Goal: Information Seeking & Learning: Learn about a topic

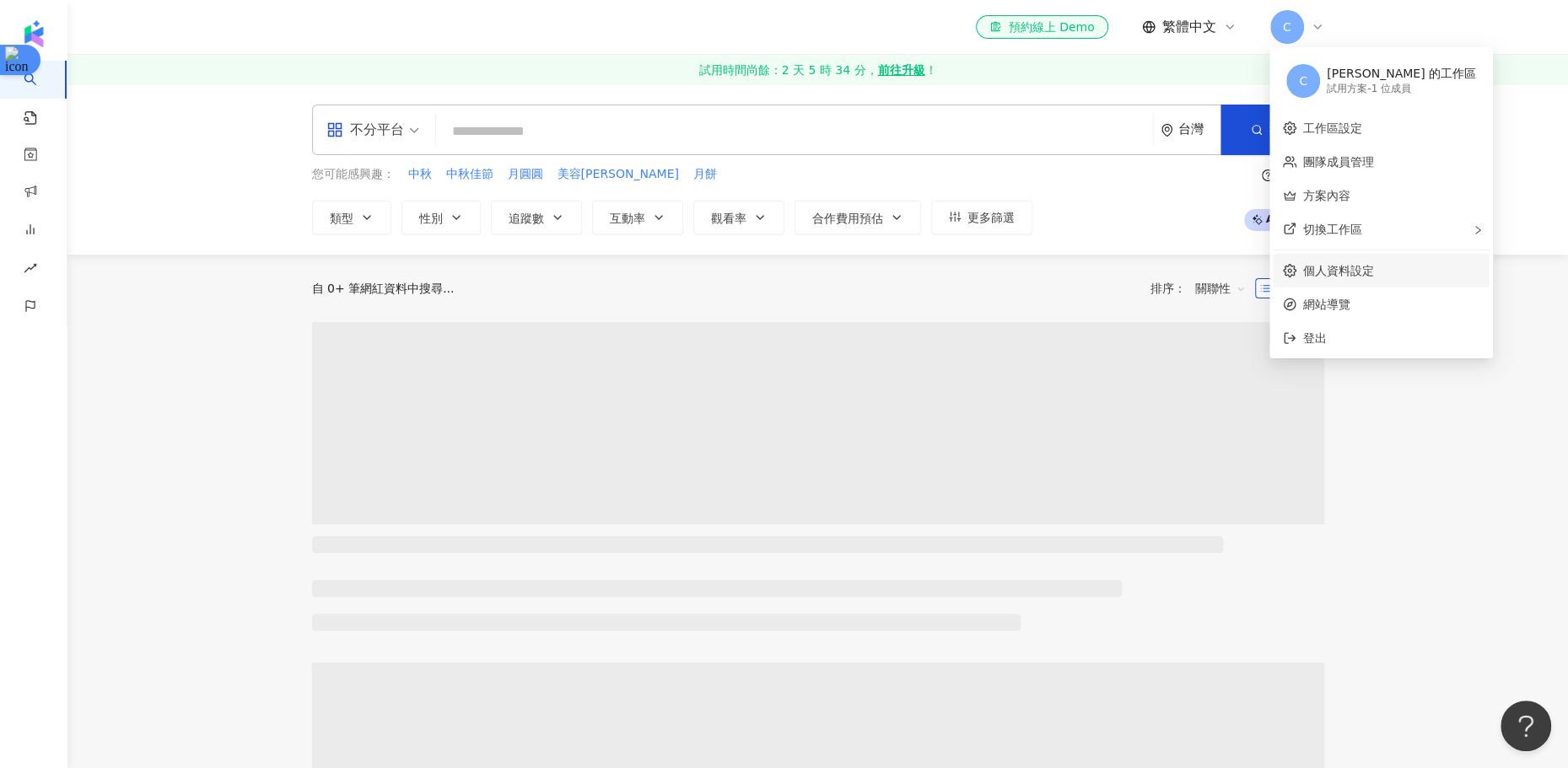
click at [1330, 269] on link "個人資料設定" at bounding box center [1338, 270] width 71 height 13
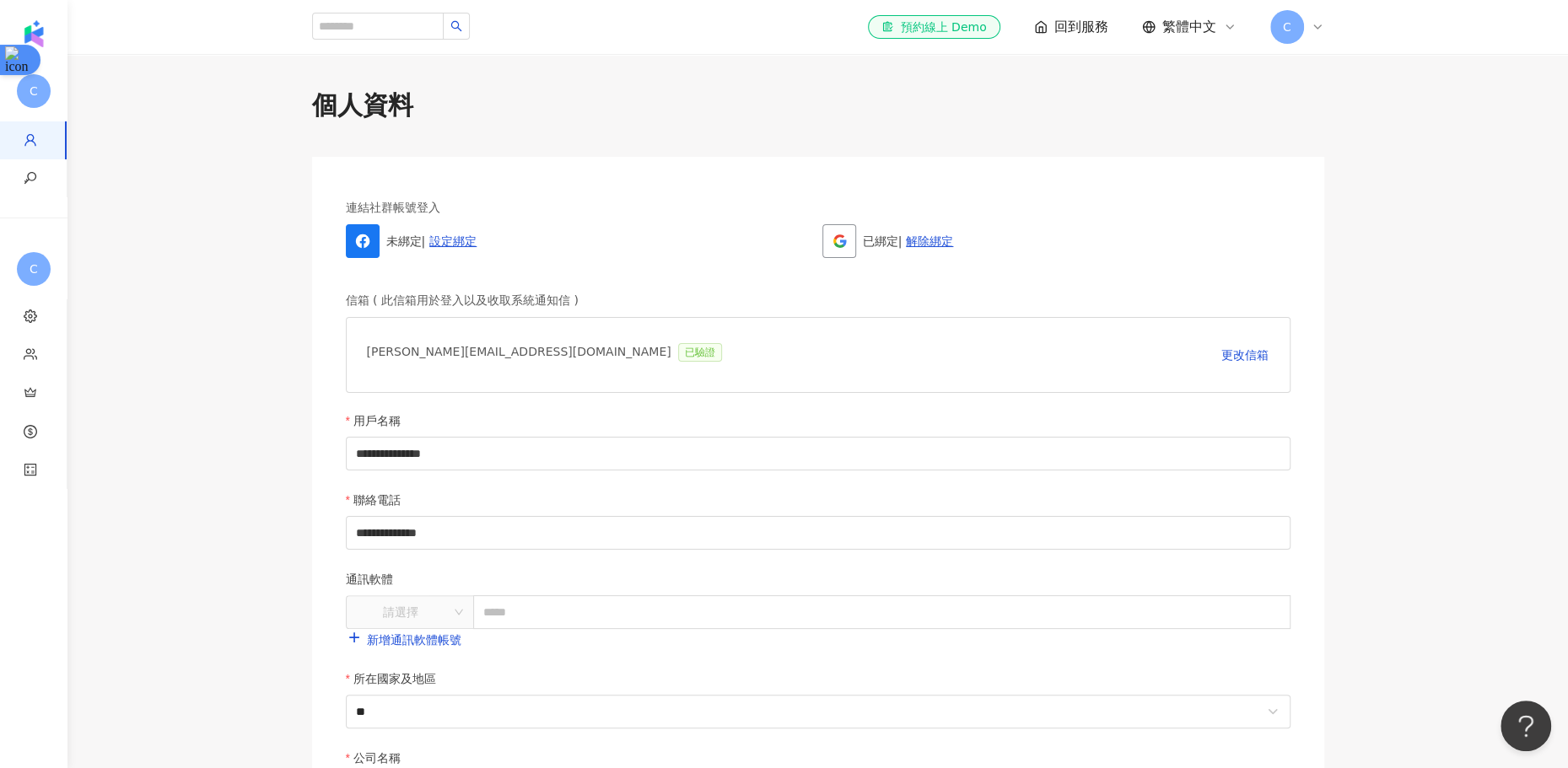
click at [889, 321] on div "[PERSON_NAME][EMAIL_ADDRESS][DOMAIN_NAME] 已驗證 更改信箱" at bounding box center [818, 354] width 945 height 76
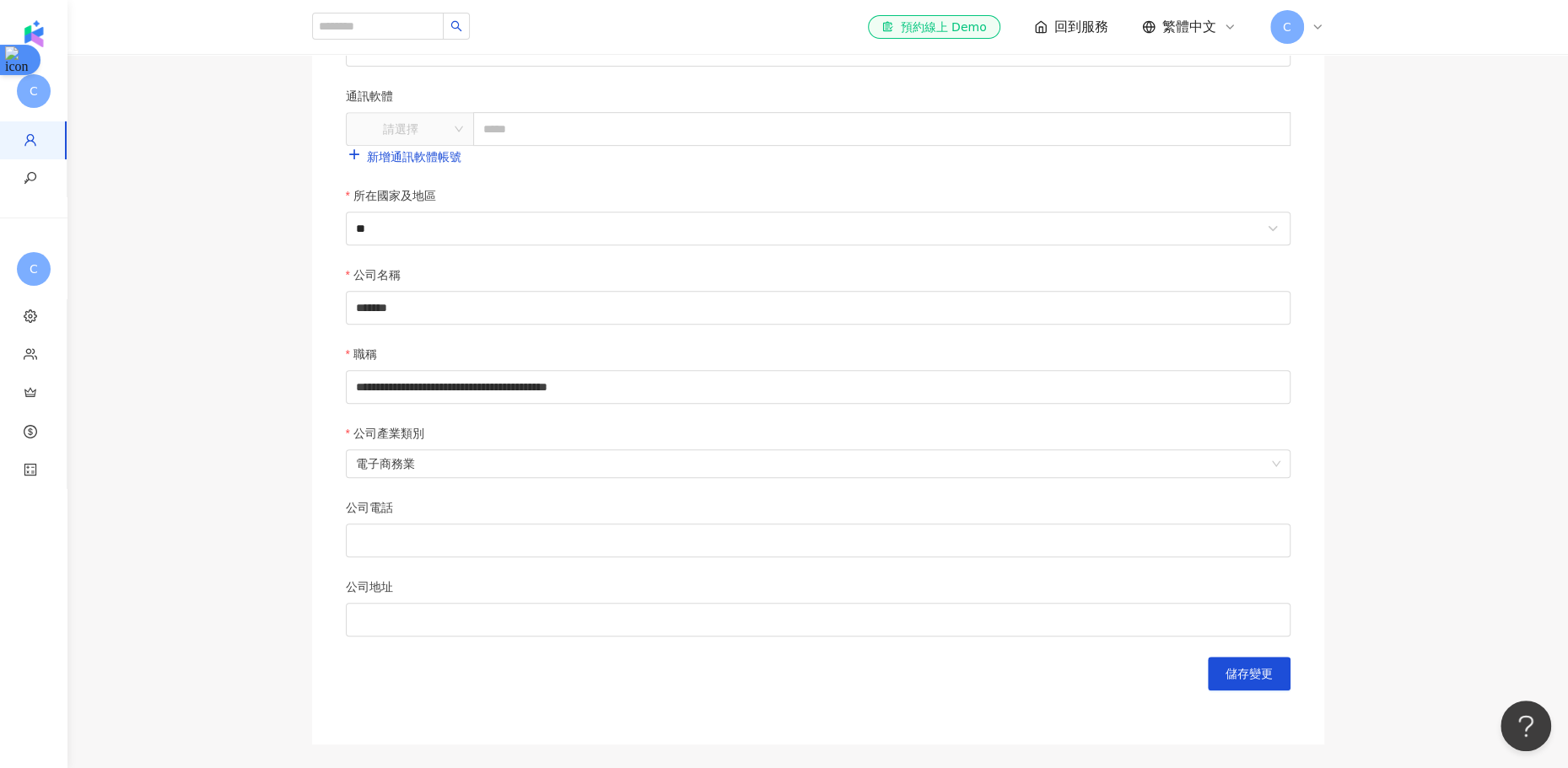
scroll to position [484, 0]
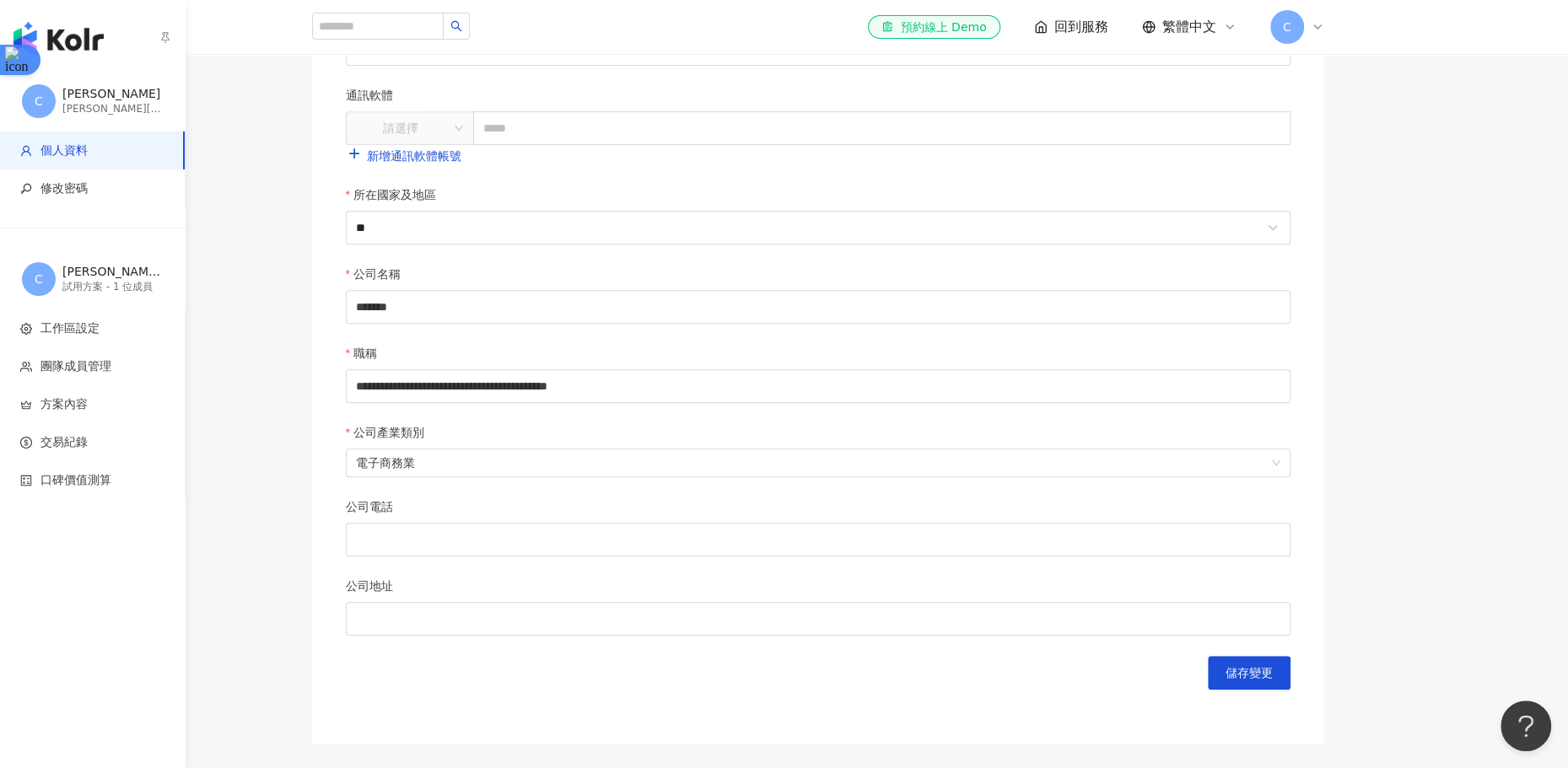
click at [62, 34] on img "button" at bounding box center [58, 38] width 90 height 34
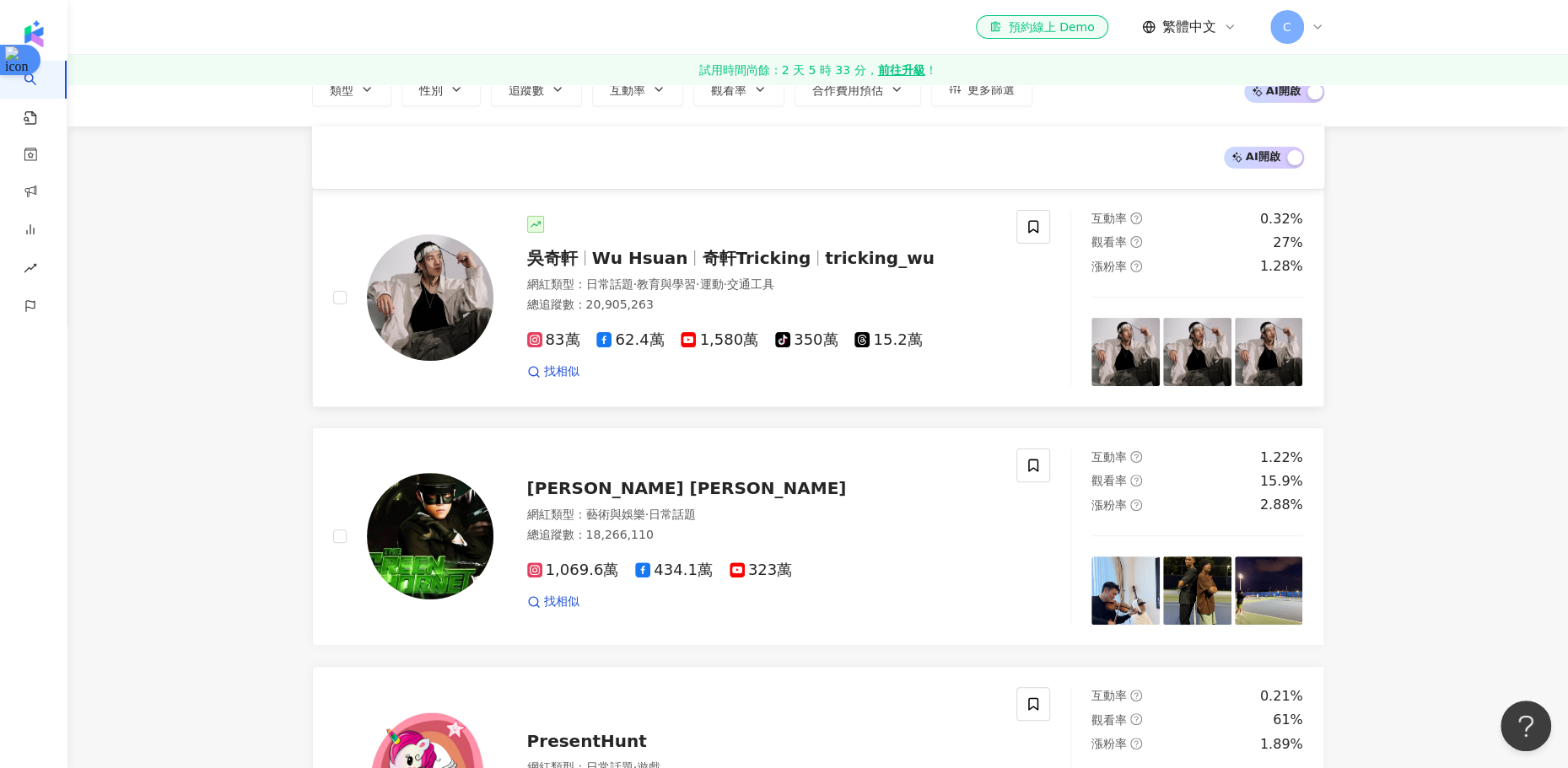
scroll to position [37, 0]
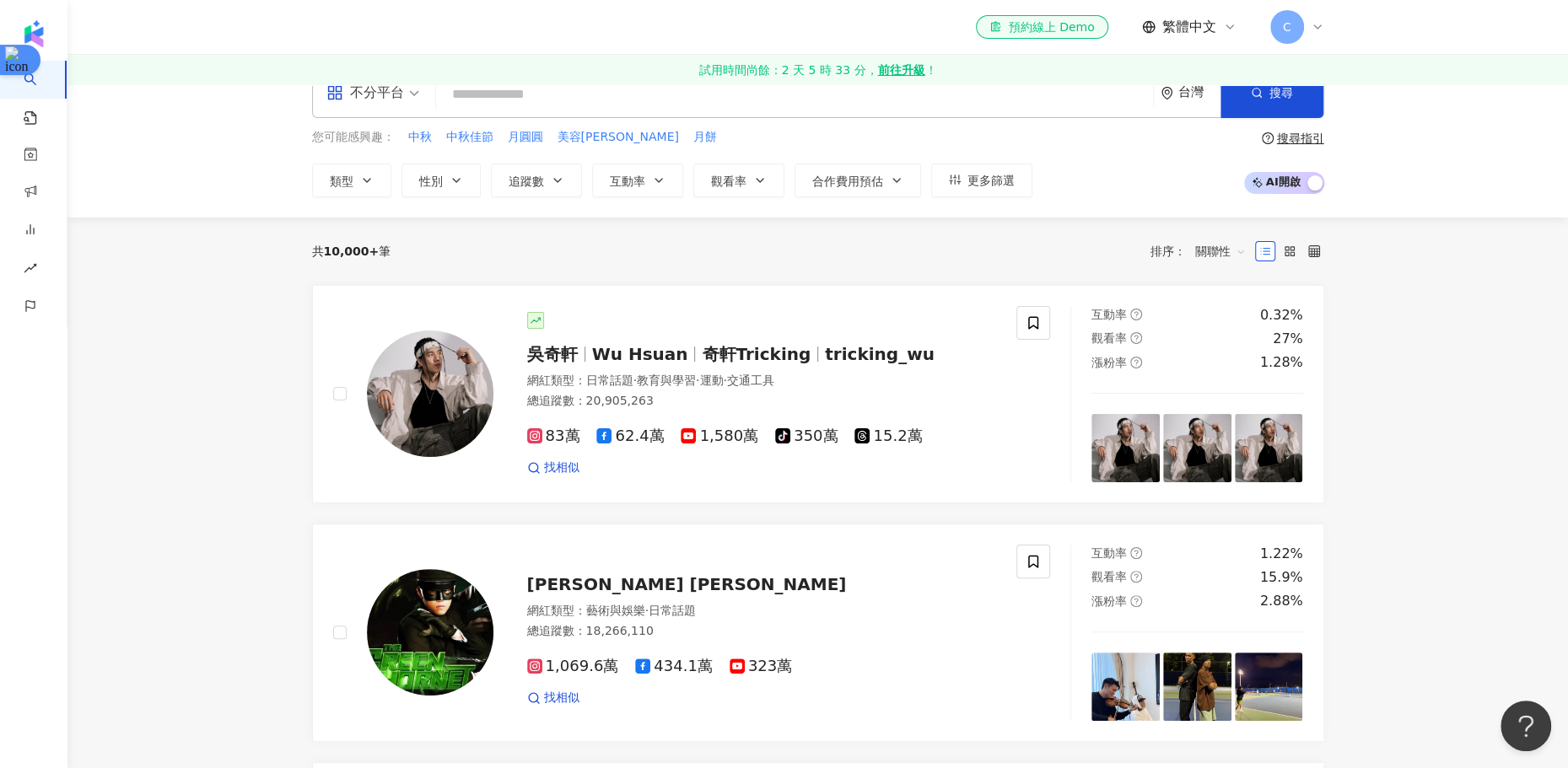
click at [775, 96] on input "search" at bounding box center [795, 95] width 704 height 32
click at [774, 104] on input "search" at bounding box center [795, 95] width 704 height 32
type input "*"
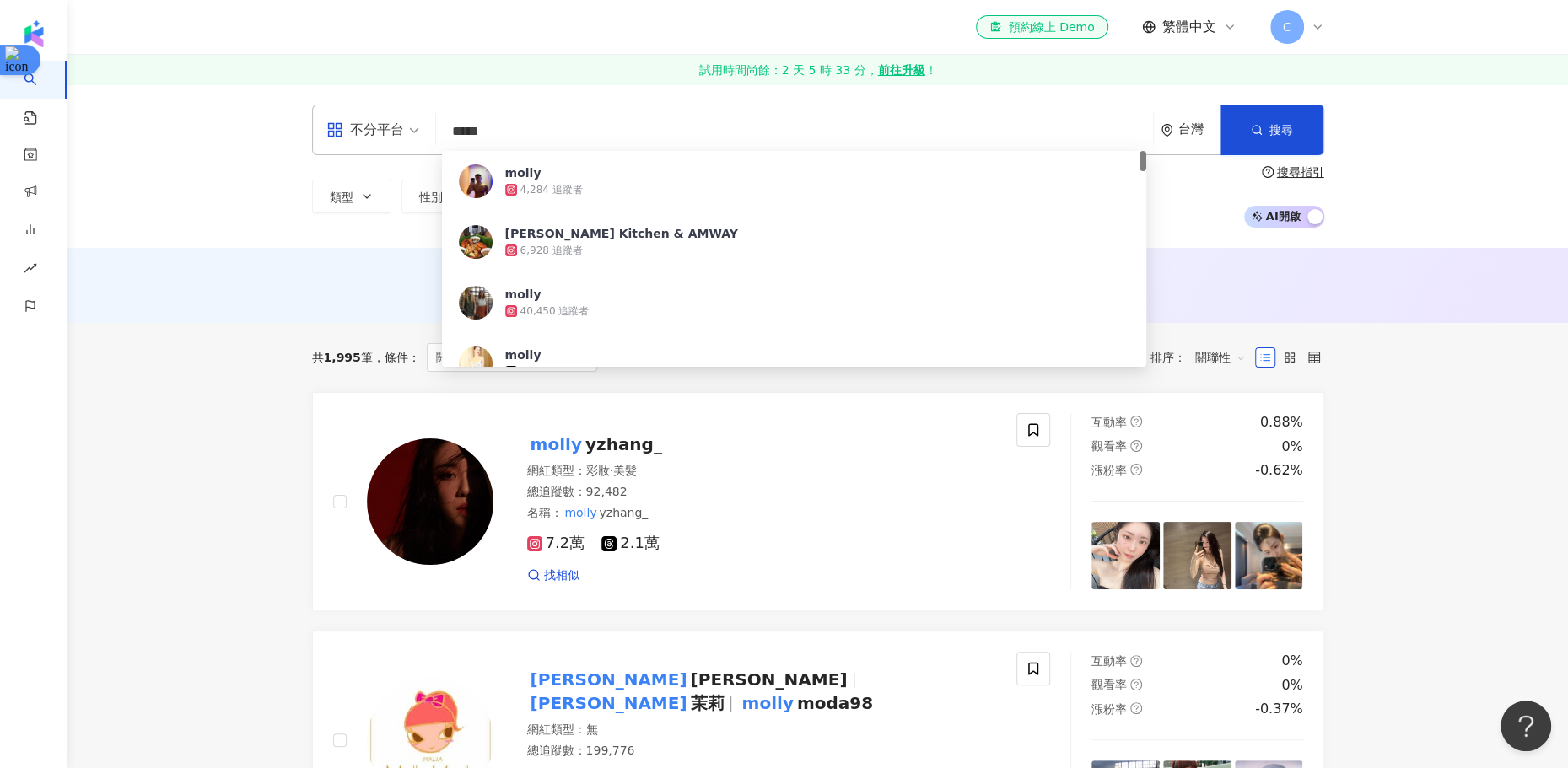
click at [975, 129] on input "*****" at bounding box center [795, 132] width 704 height 32
paste input "**********"
type input "**********"
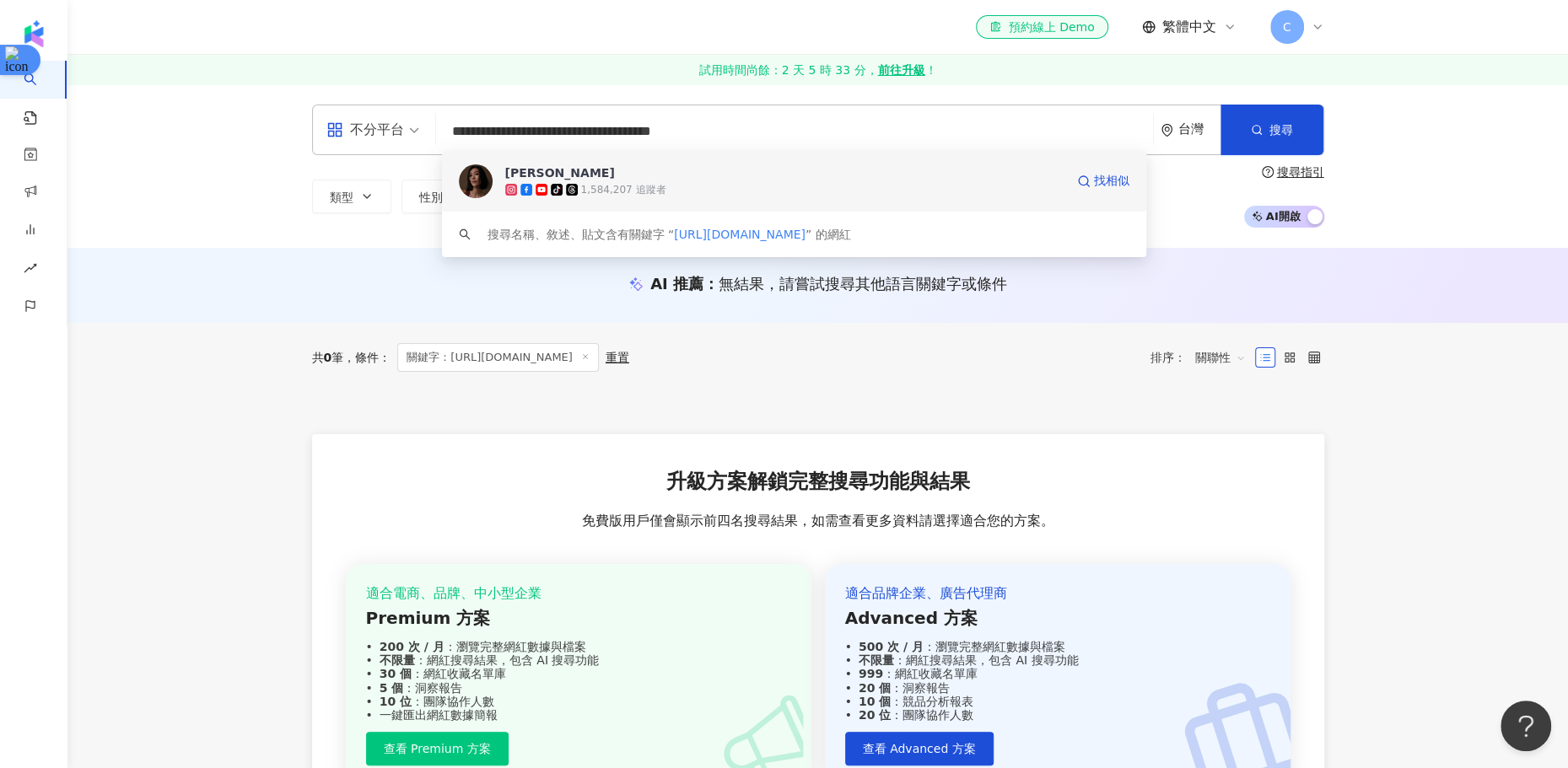
click at [803, 196] on div "tiktok-icon 1,584,207 追蹤者" at bounding box center [784, 190] width 559 height 17
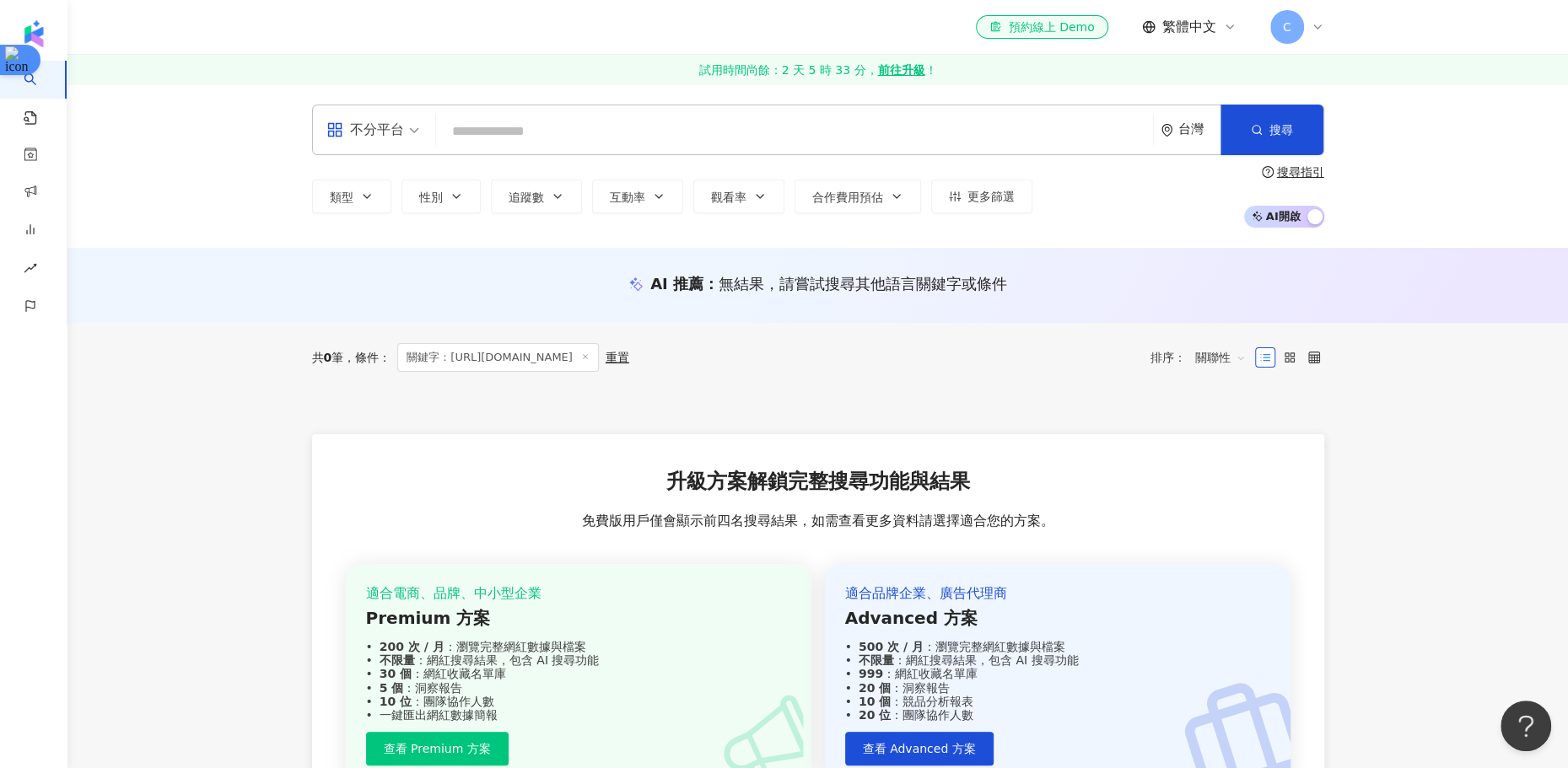
click at [746, 124] on input "search" at bounding box center [795, 132] width 704 height 32
paste input "**********"
type input "**********"
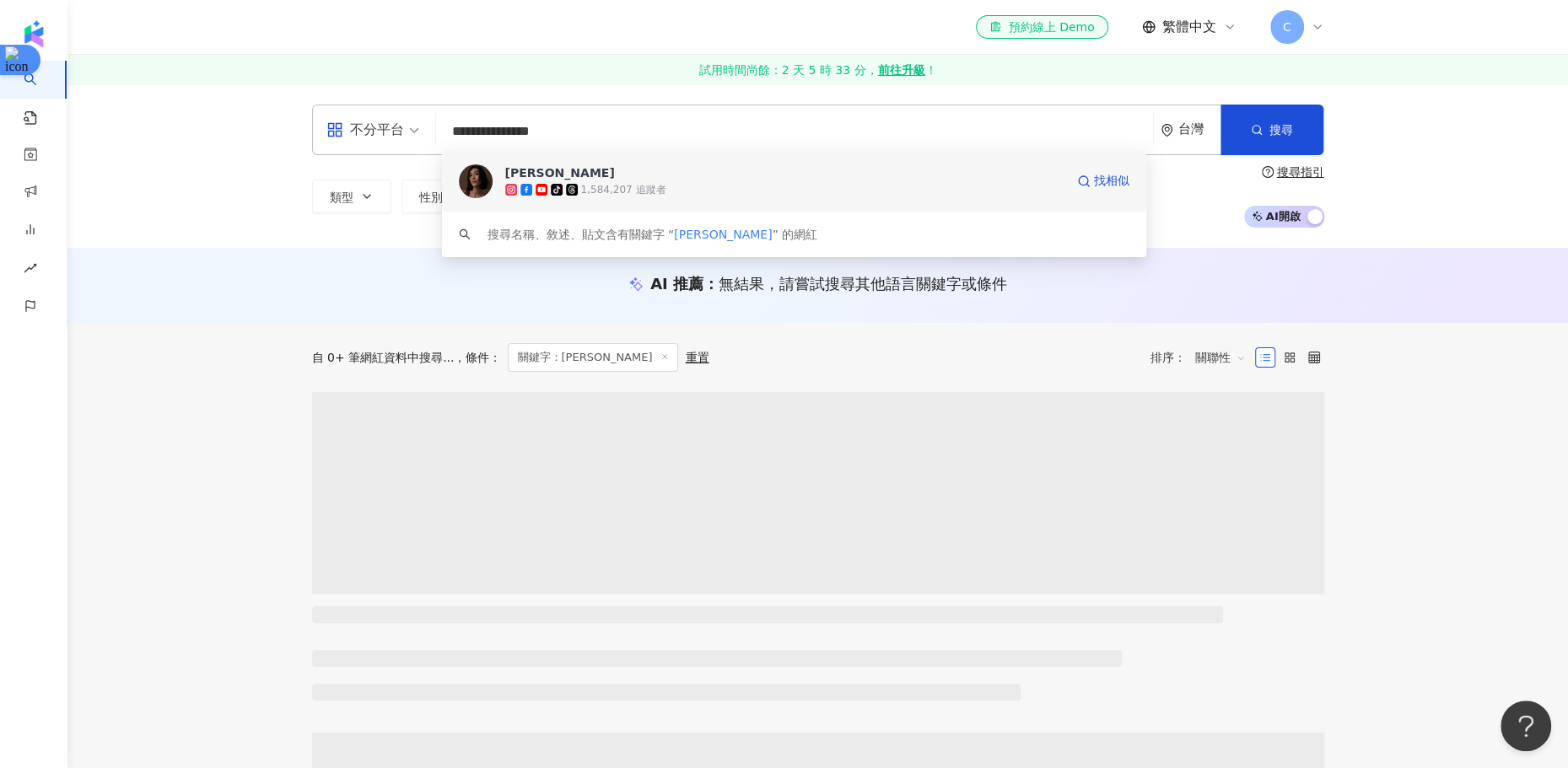
click at [745, 196] on div "tiktok-icon 1,584,207 追蹤者" at bounding box center [784, 190] width 559 height 17
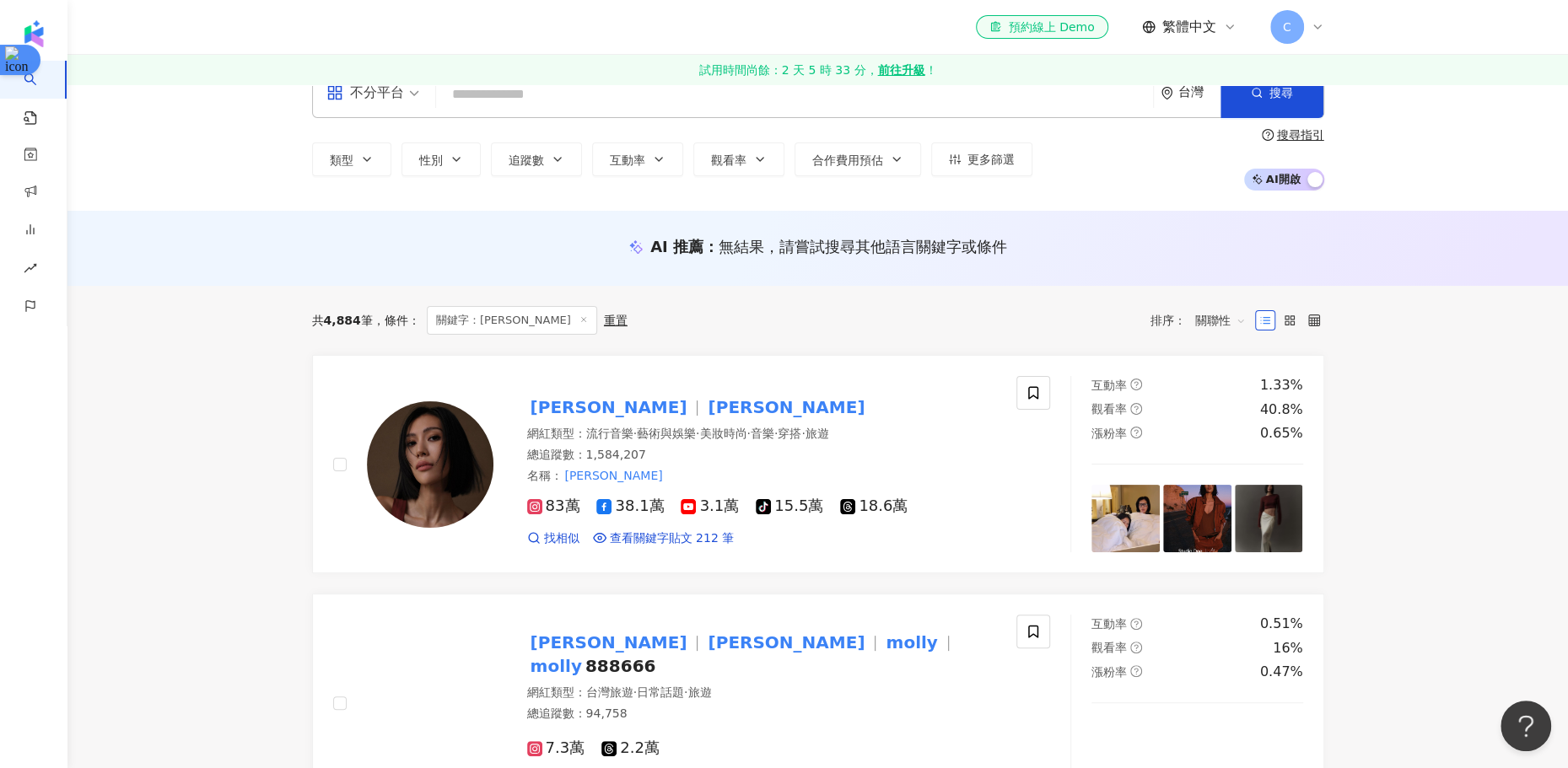
scroll to position [42, 0]
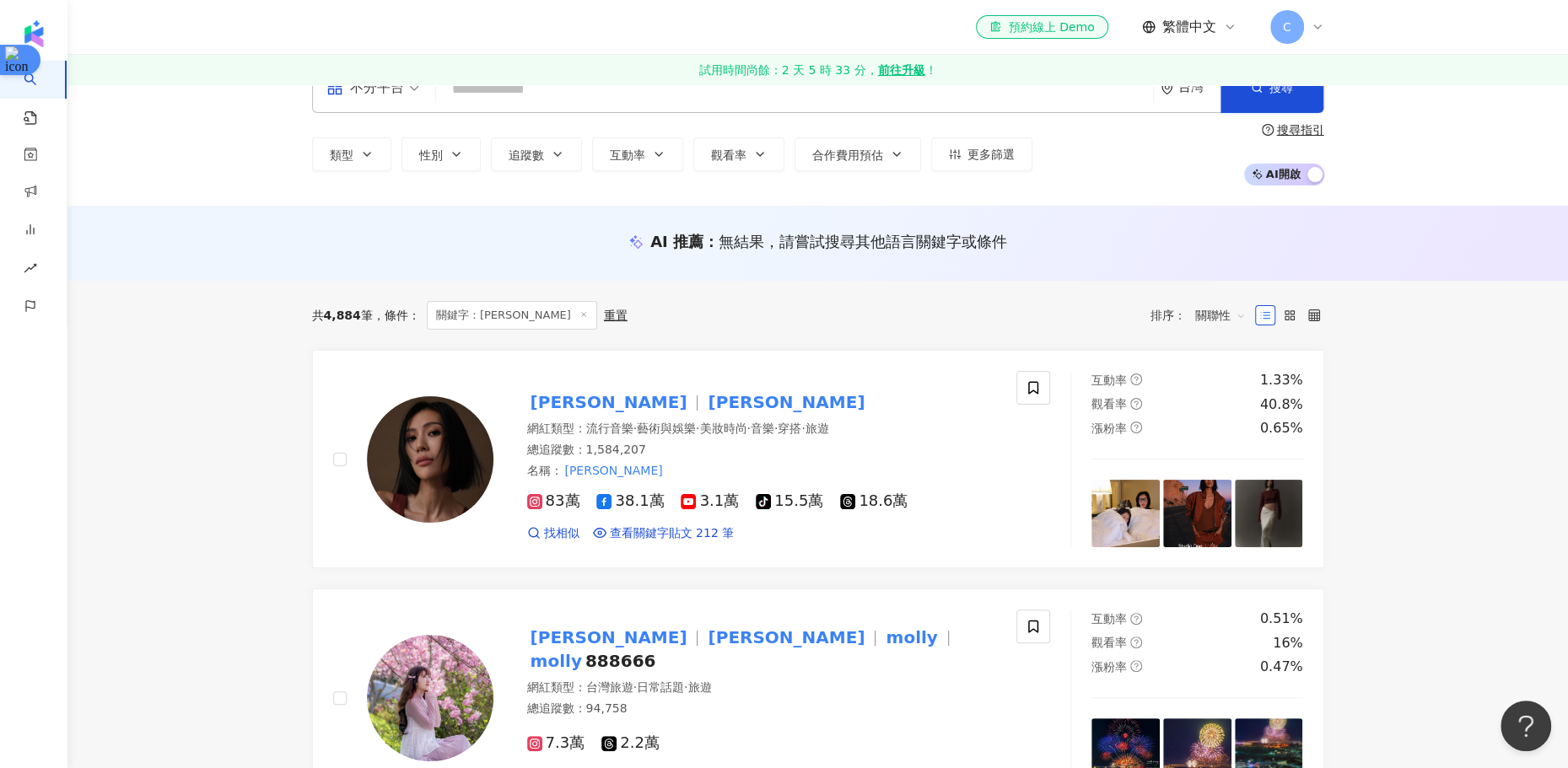
drag, startPoint x: 1309, startPoint y: 378, endPoint x: 1389, endPoint y: 23, distance: 363.9
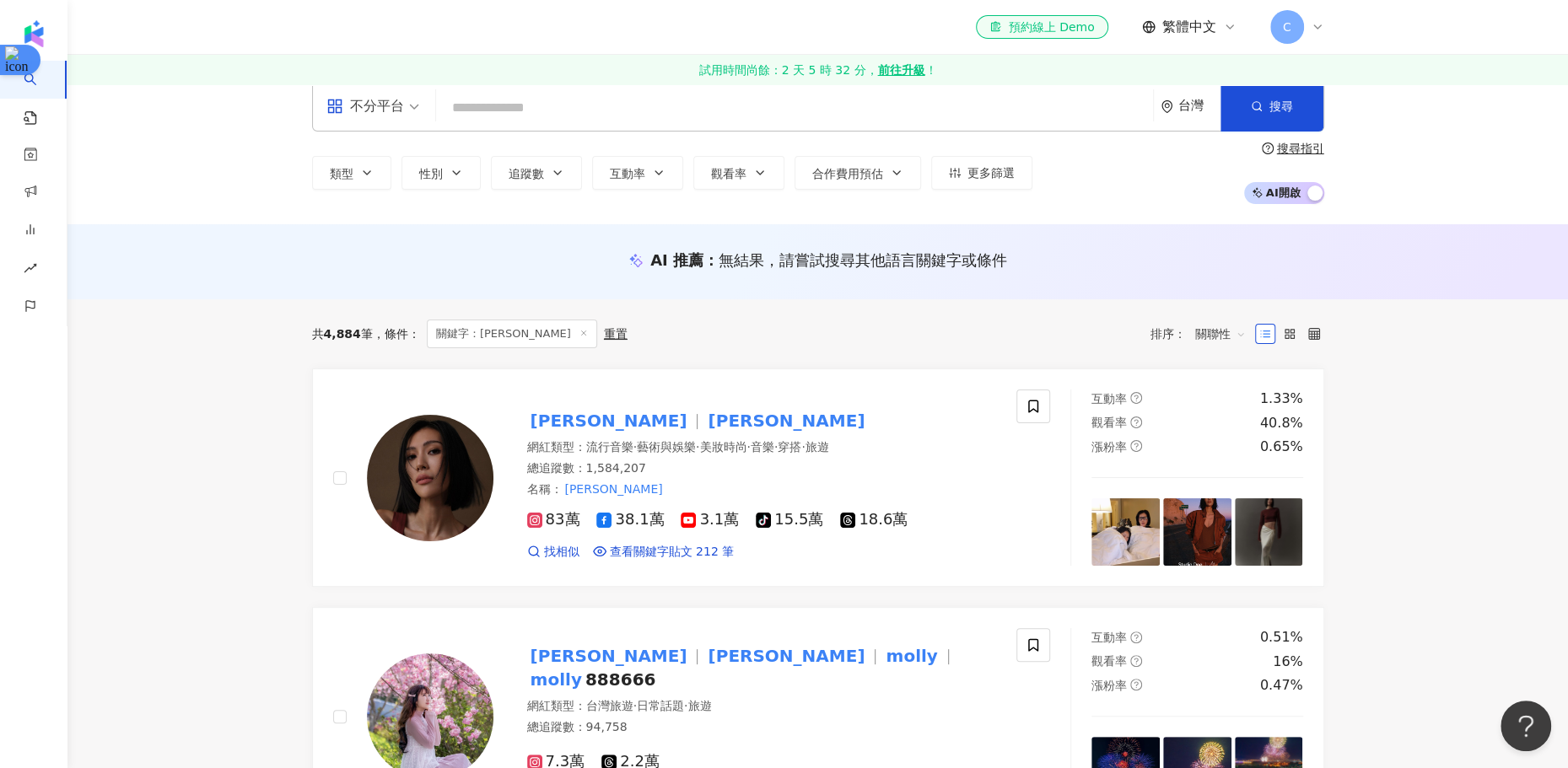
scroll to position [27, 0]
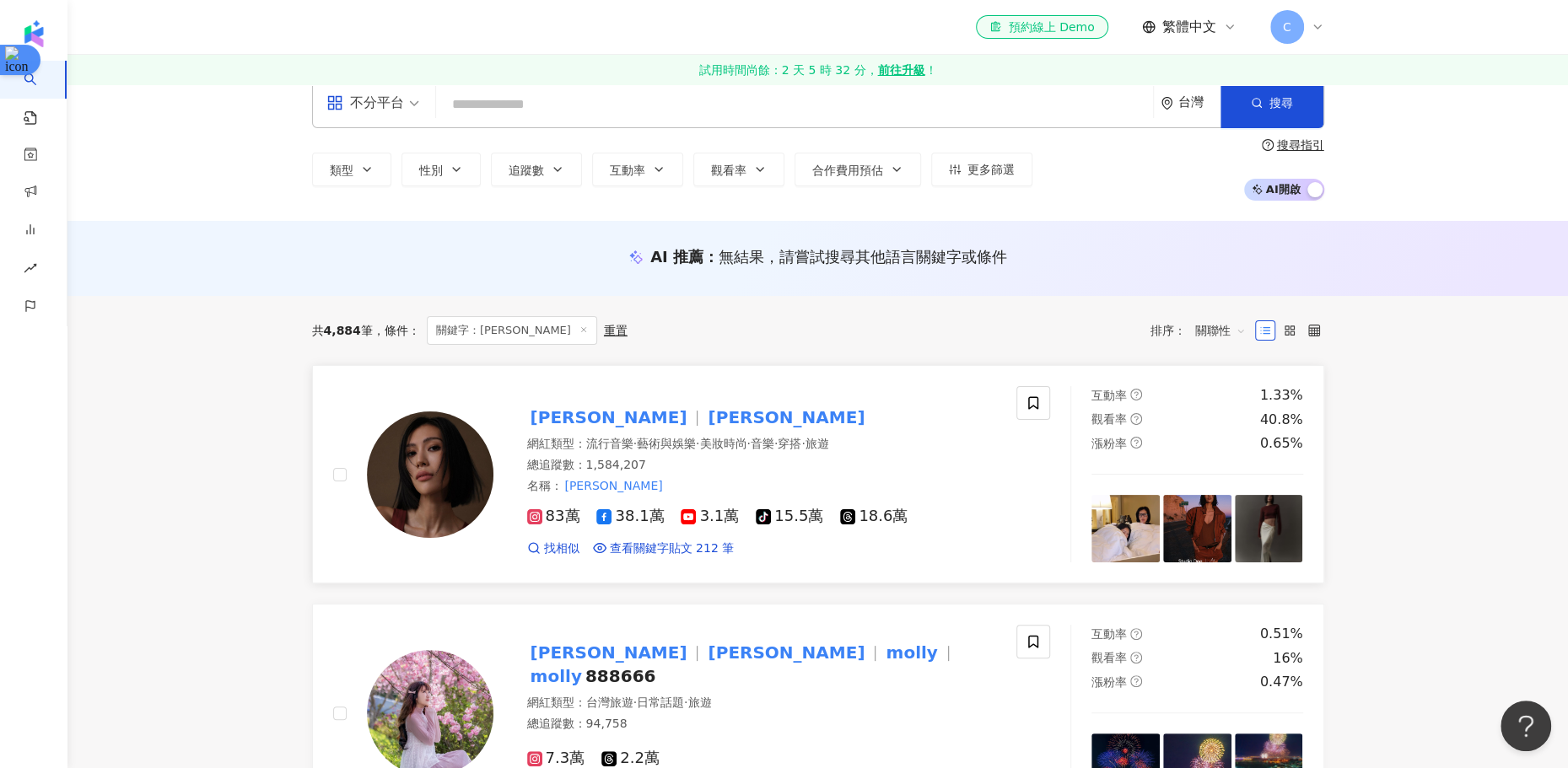
click at [1160, 397] on div "互動率 1.33%" at bounding box center [1197, 395] width 211 height 19
drag, startPoint x: 1129, startPoint y: 440, endPoint x: 984, endPoint y: 81, distance: 387.2
click at [1041, 107] on input "search" at bounding box center [795, 105] width 704 height 32
click at [985, 107] on input "search" at bounding box center [795, 105] width 704 height 32
paste input "**********"
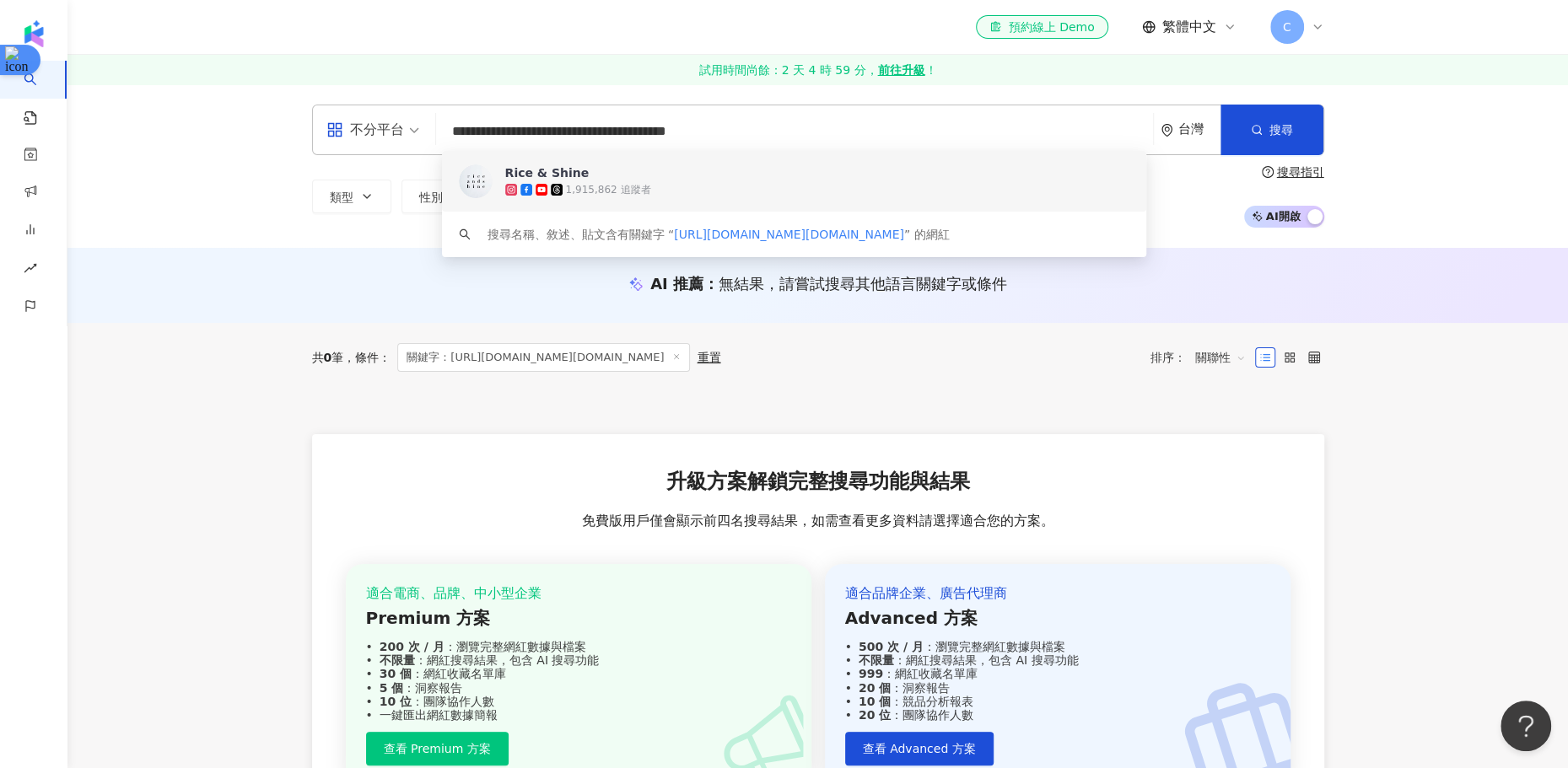
drag, startPoint x: 772, startPoint y: 127, endPoint x: 418, endPoint y: 127, distance: 354.0
click at [418, 127] on div "**********" at bounding box center [818, 130] width 1012 height 51
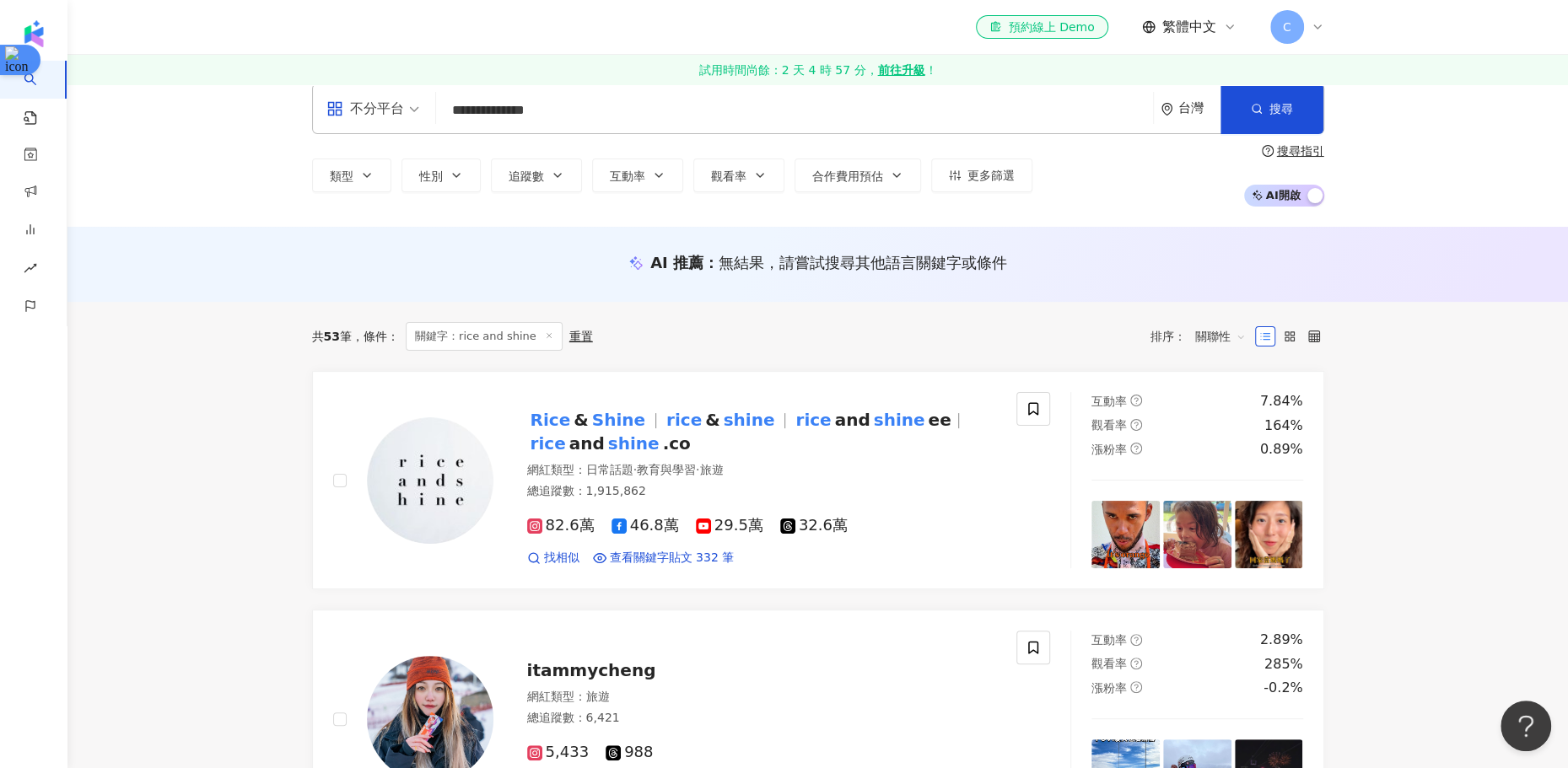
scroll to position [24, 0]
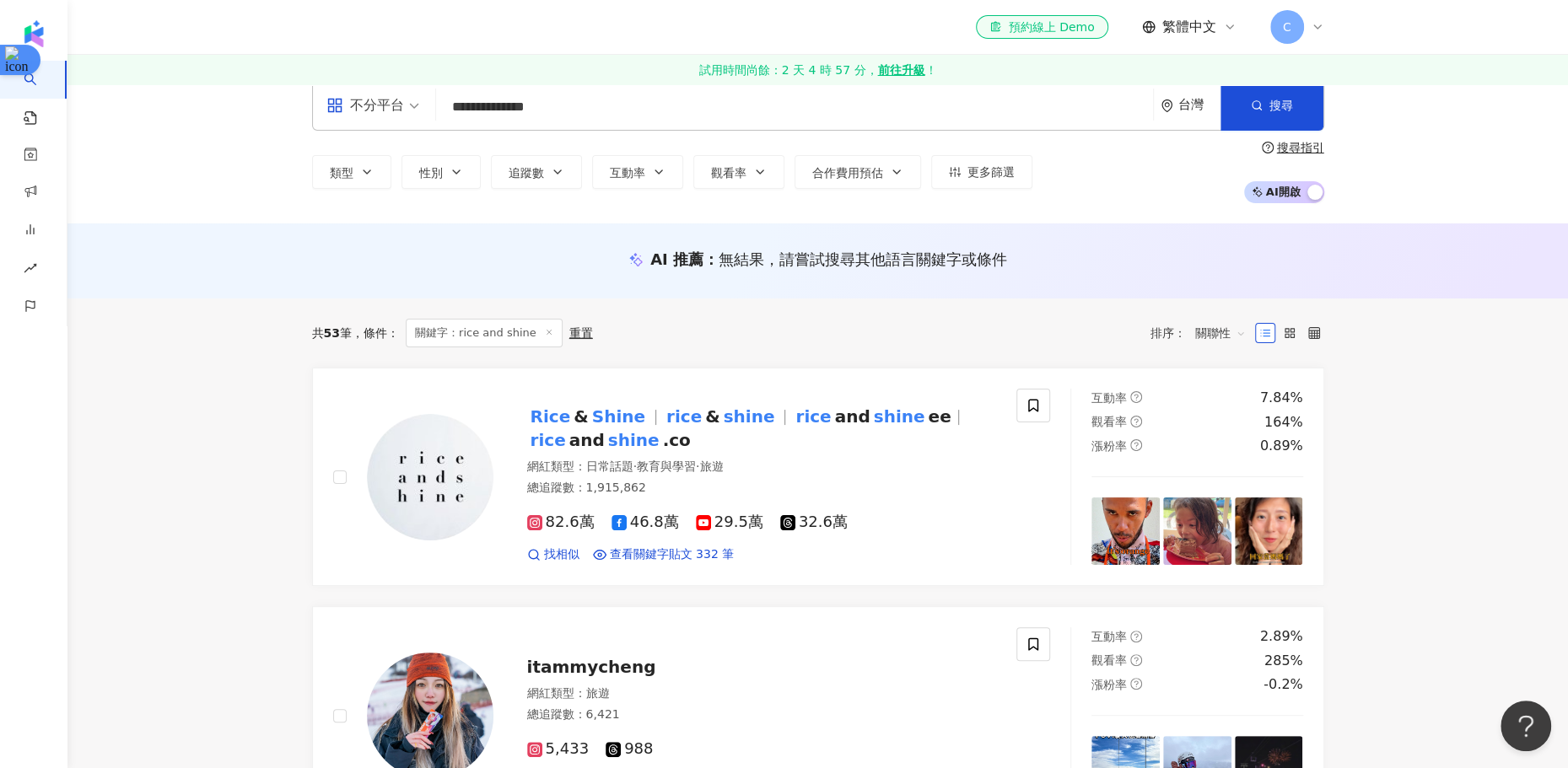
click at [745, 106] on input "**********" at bounding box center [795, 107] width 704 height 32
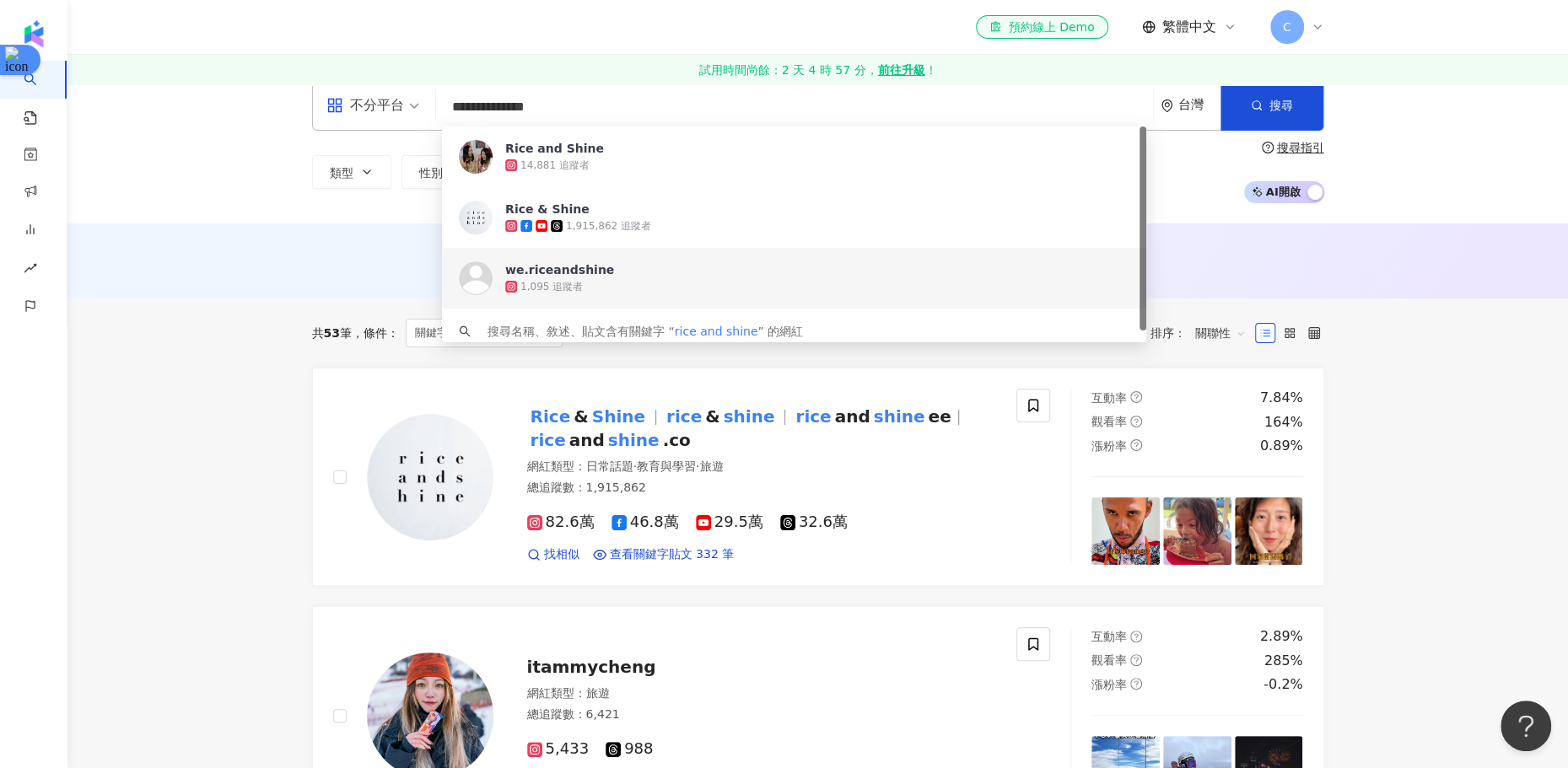
click at [745, 106] on input "**********" at bounding box center [795, 107] width 704 height 32
paste input "search"
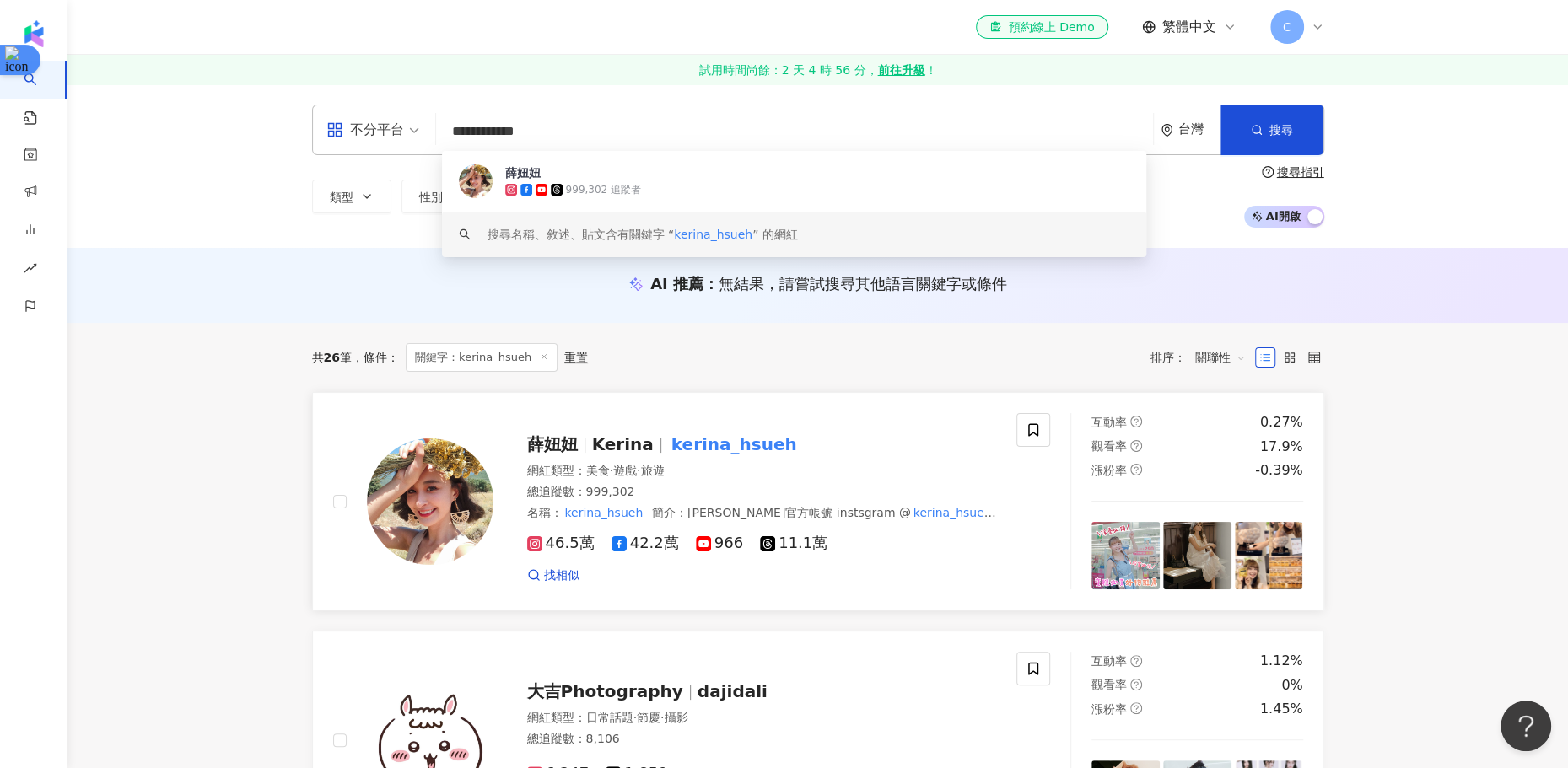
click at [723, 448] on mark "kerina_hsueh" at bounding box center [734, 444] width 133 height 27
click at [589, 133] on input "**********" at bounding box center [795, 132] width 704 height 32
paste input "search"
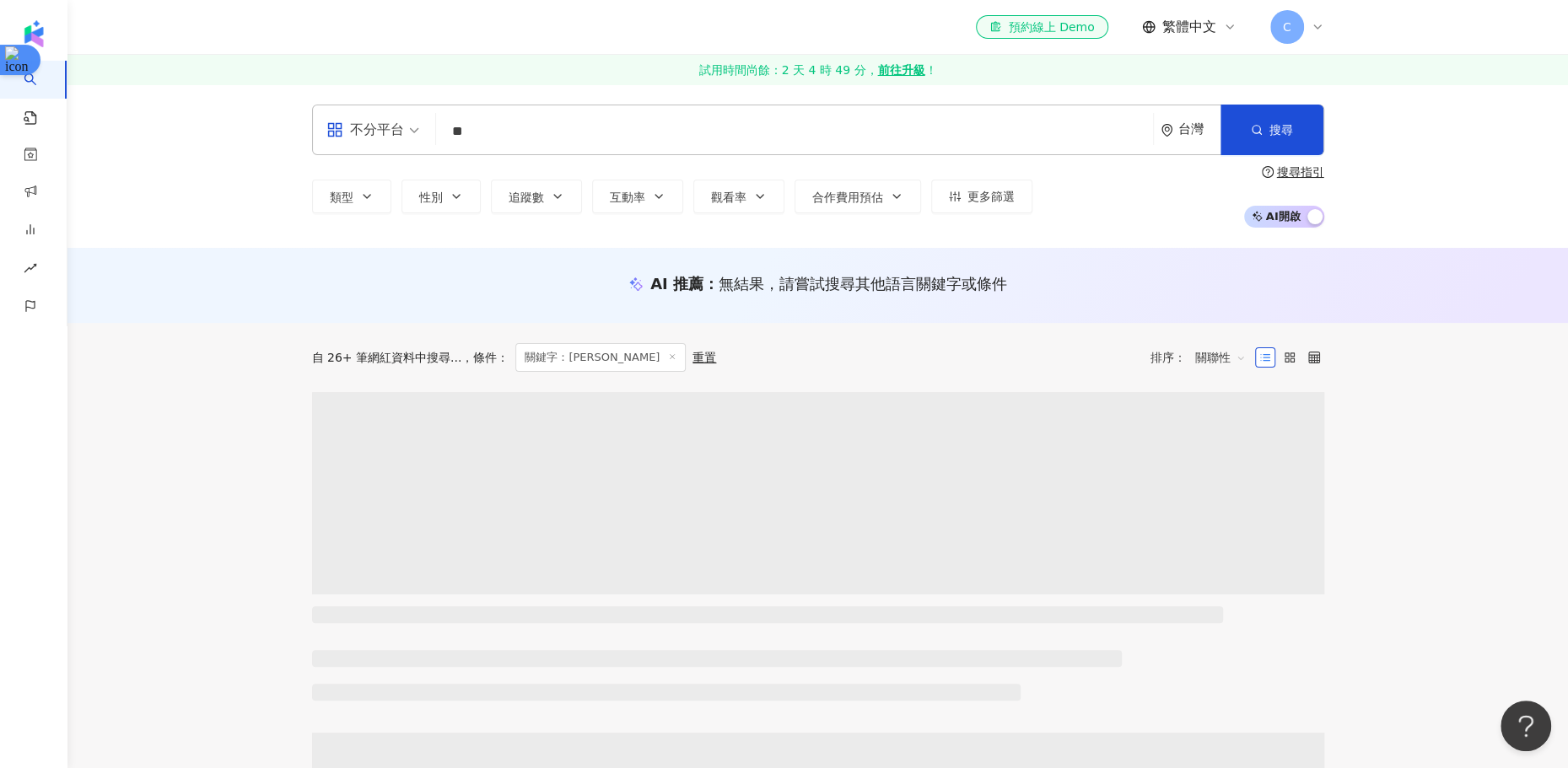
click at [334, 297] on div "AI 推薦 ： 無結果，請嘗試搜尋其他語言關鍵字或條件" at bounding box center [818, 288] width 1080 height 31
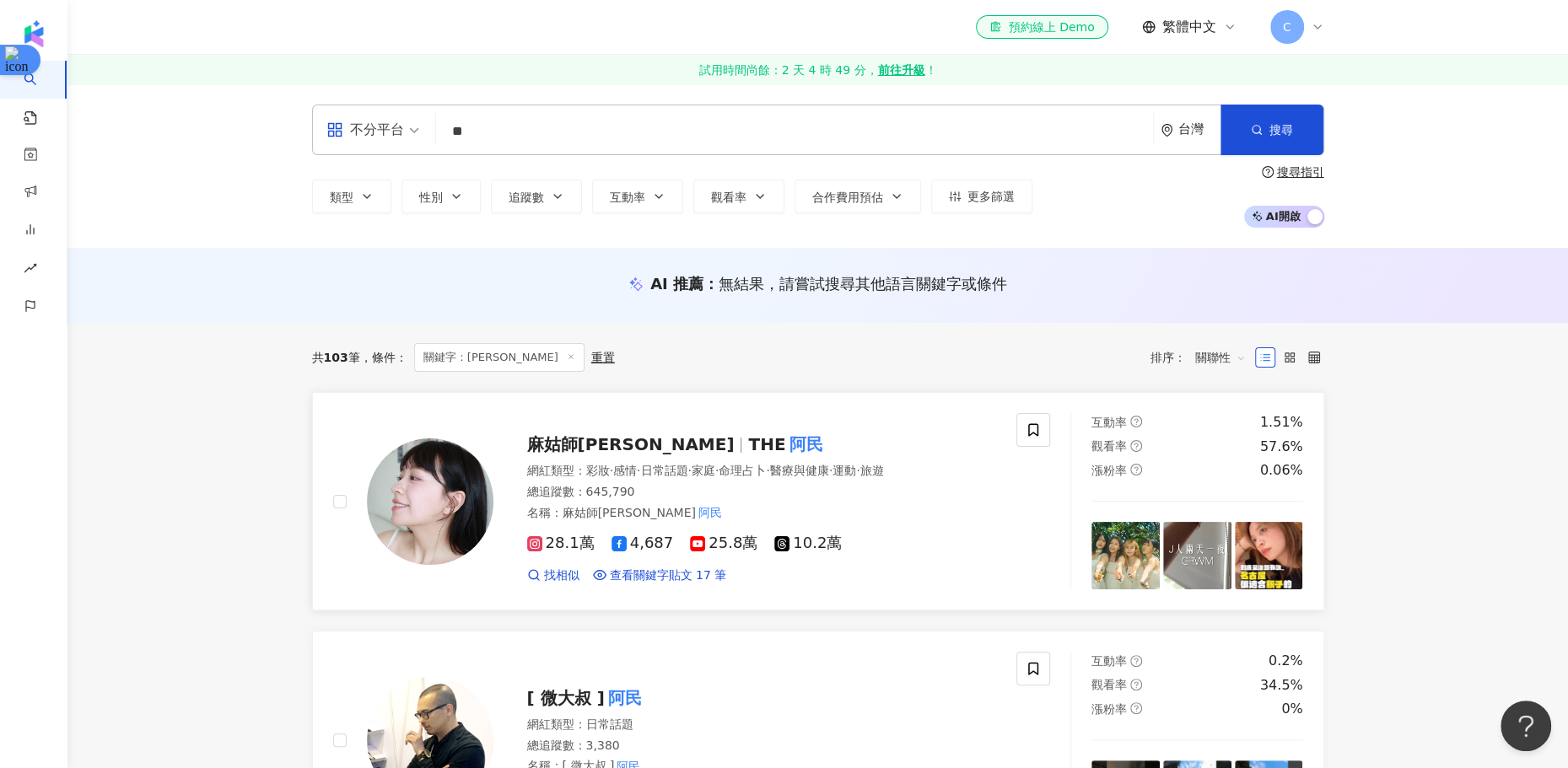
drag, startPoint x: 1307, startPoint y: 447, endPoint x: 1299, endPoint y: 434, distance: 15.3
click at [784, 127] on input "**" at bounding box center [795, 132] width 704 height 32
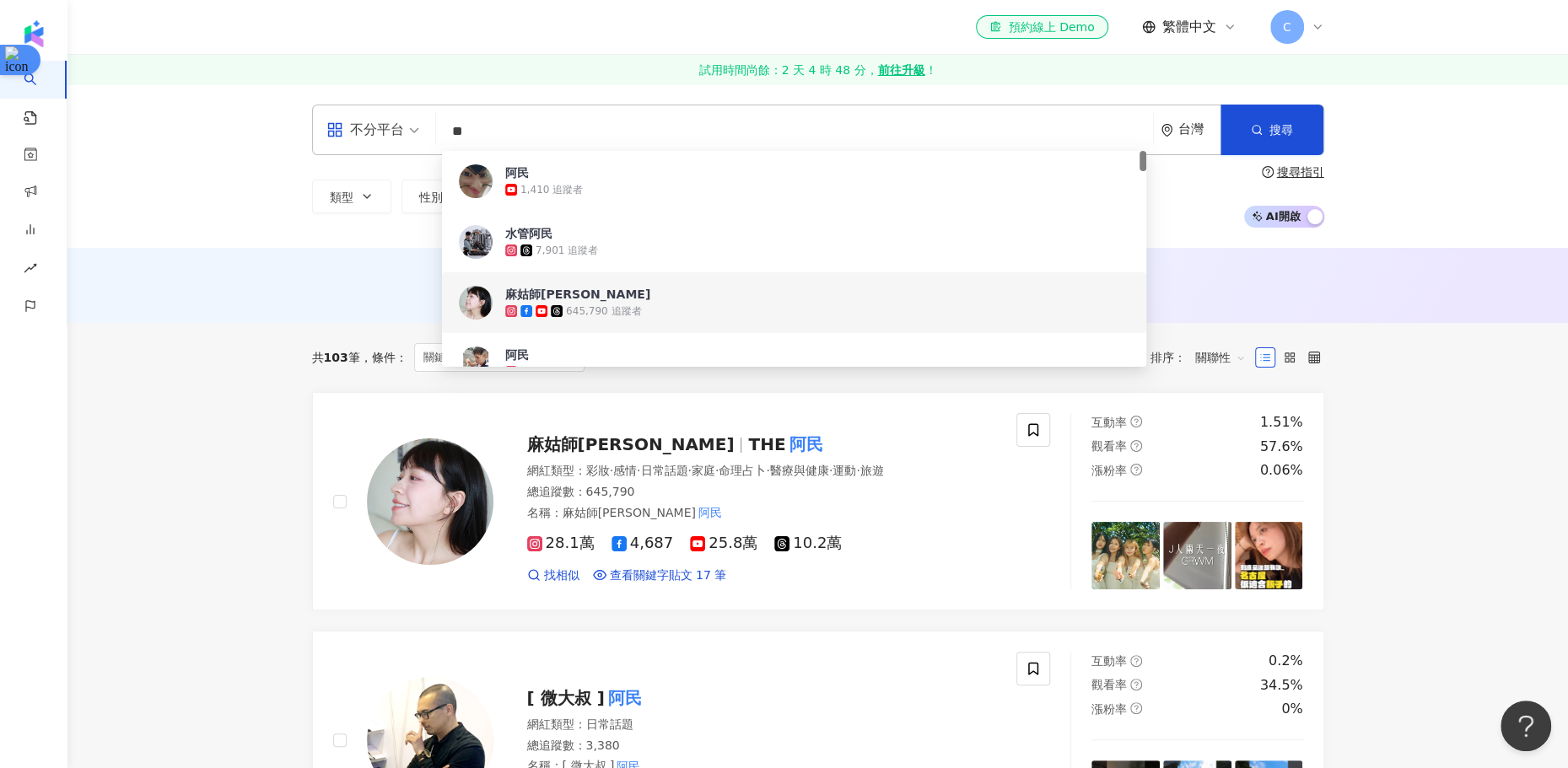
click at [784, 127] on input "**" at bounding box center [795, 132] width 704 height 32
paste input "*****"
type input "*******"
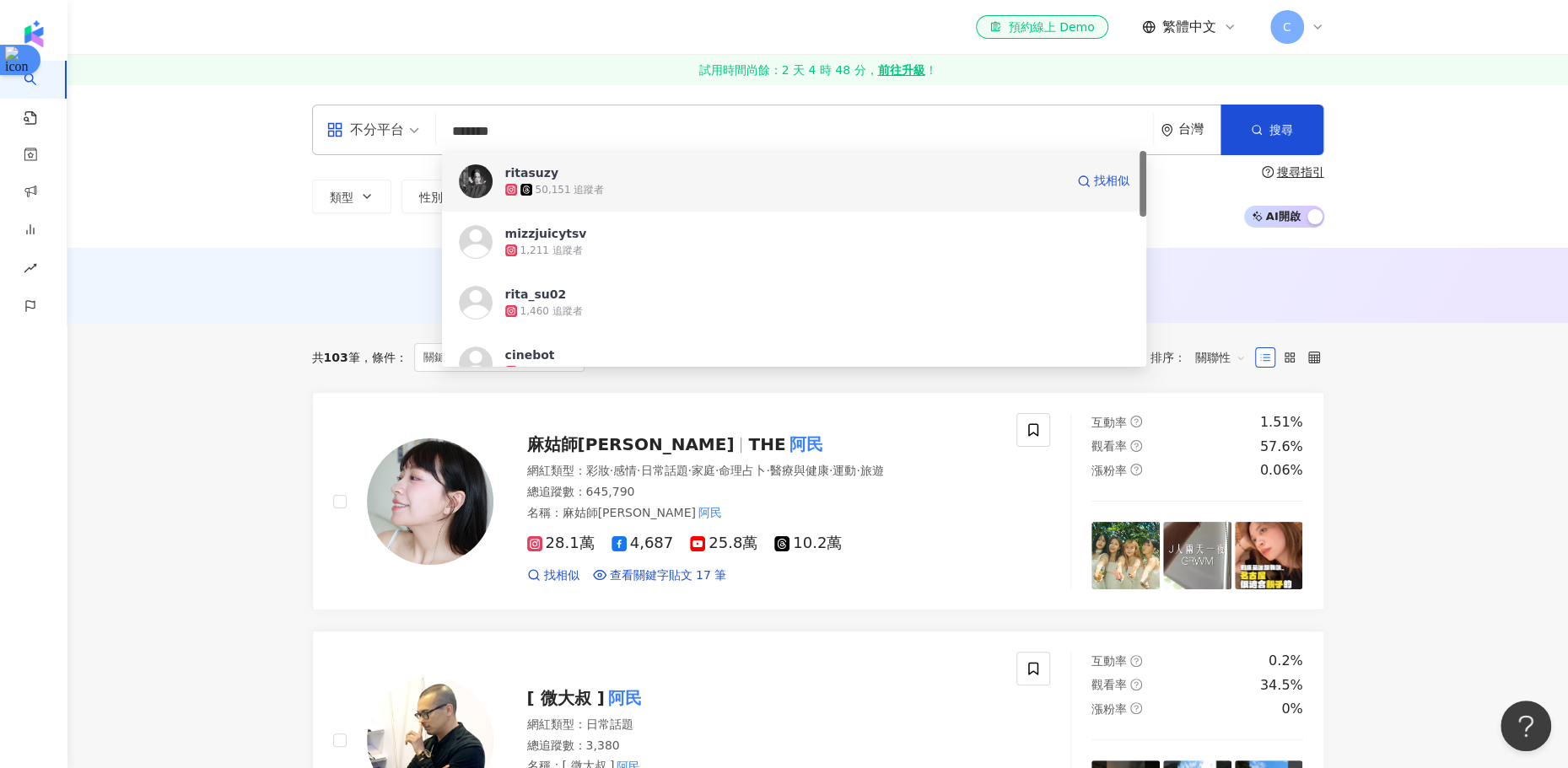
click at [776, 175] on span "ritasuzy" at bounding box center [784, 173] width 559 height 17
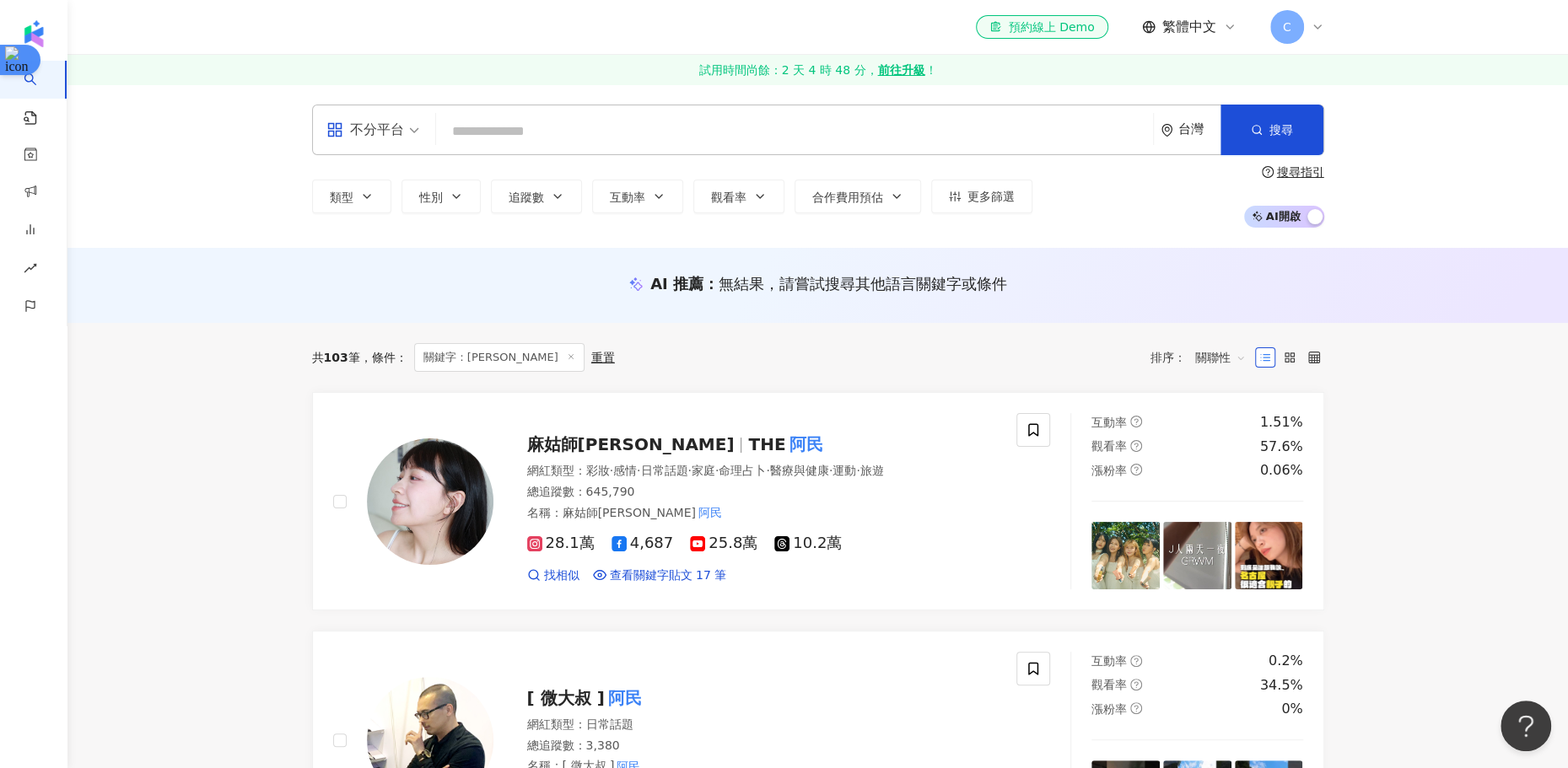
click at [912, 128] on input "search" at bounding box center [795, 132] width 704 height 32
paste input "*******"
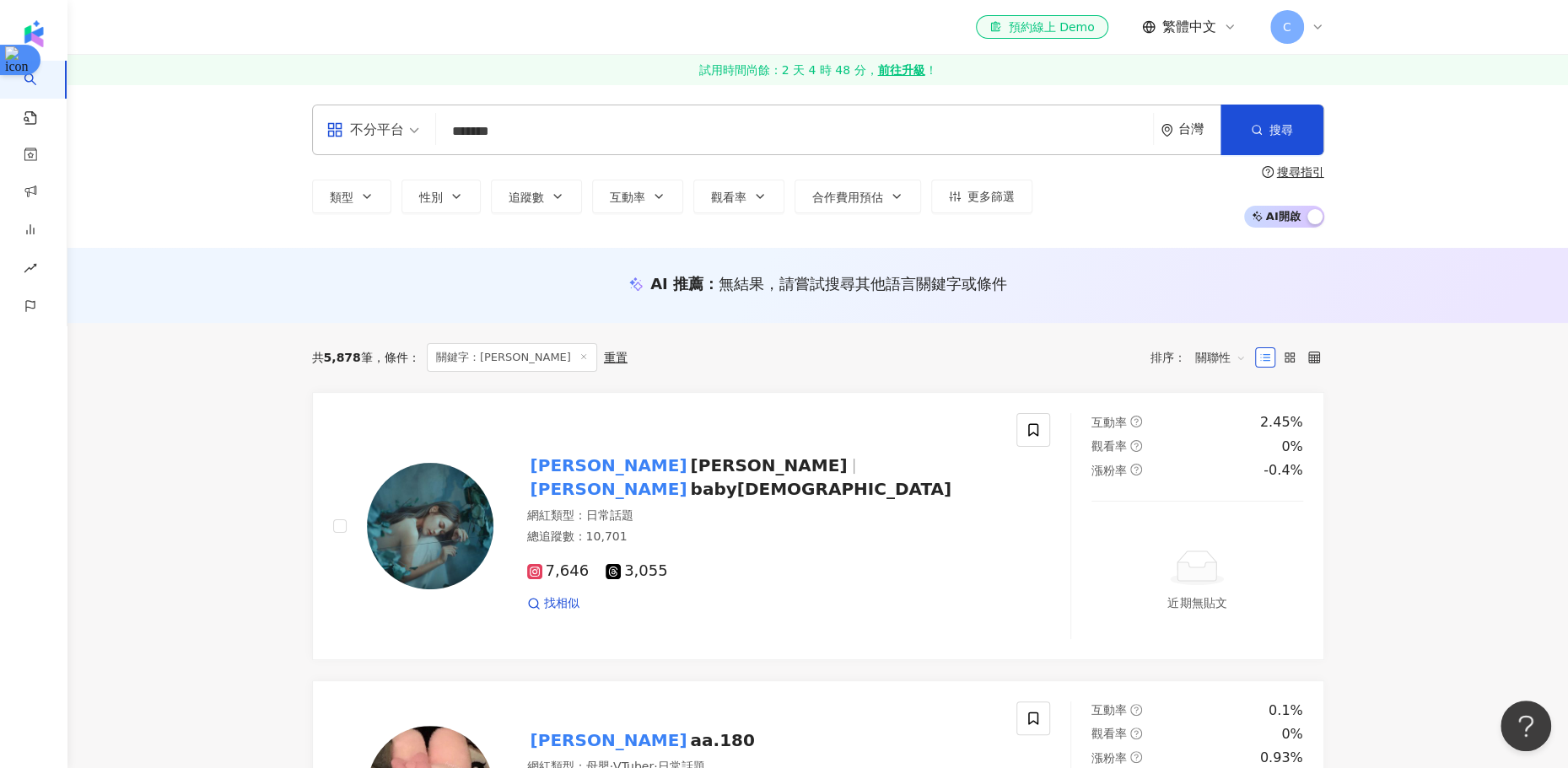
click at [649, 132] on input "*******" at bounding box center [795, 132] width 704 height 32
type input "*******"
click at [1271, 132] on span "搜尋" at bounding box center [1281, 130] width 23 height 13
click at [745, 128] on input "*******" at bounding box center [795, 132] width 704 height 32
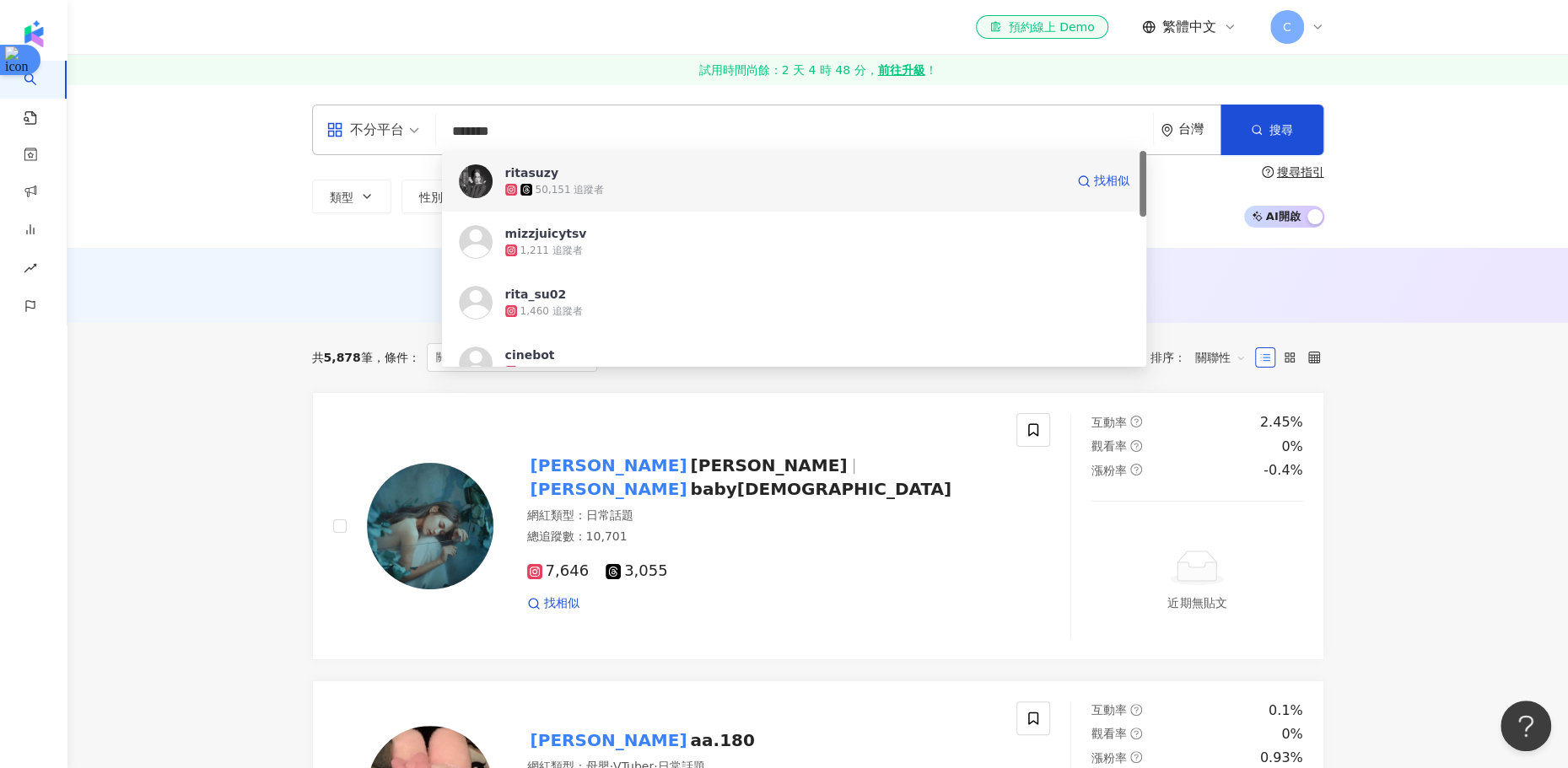
click at [735, 192] on div "50,151 追蹤者" at bounding box center [784, 190] width 559 height 17
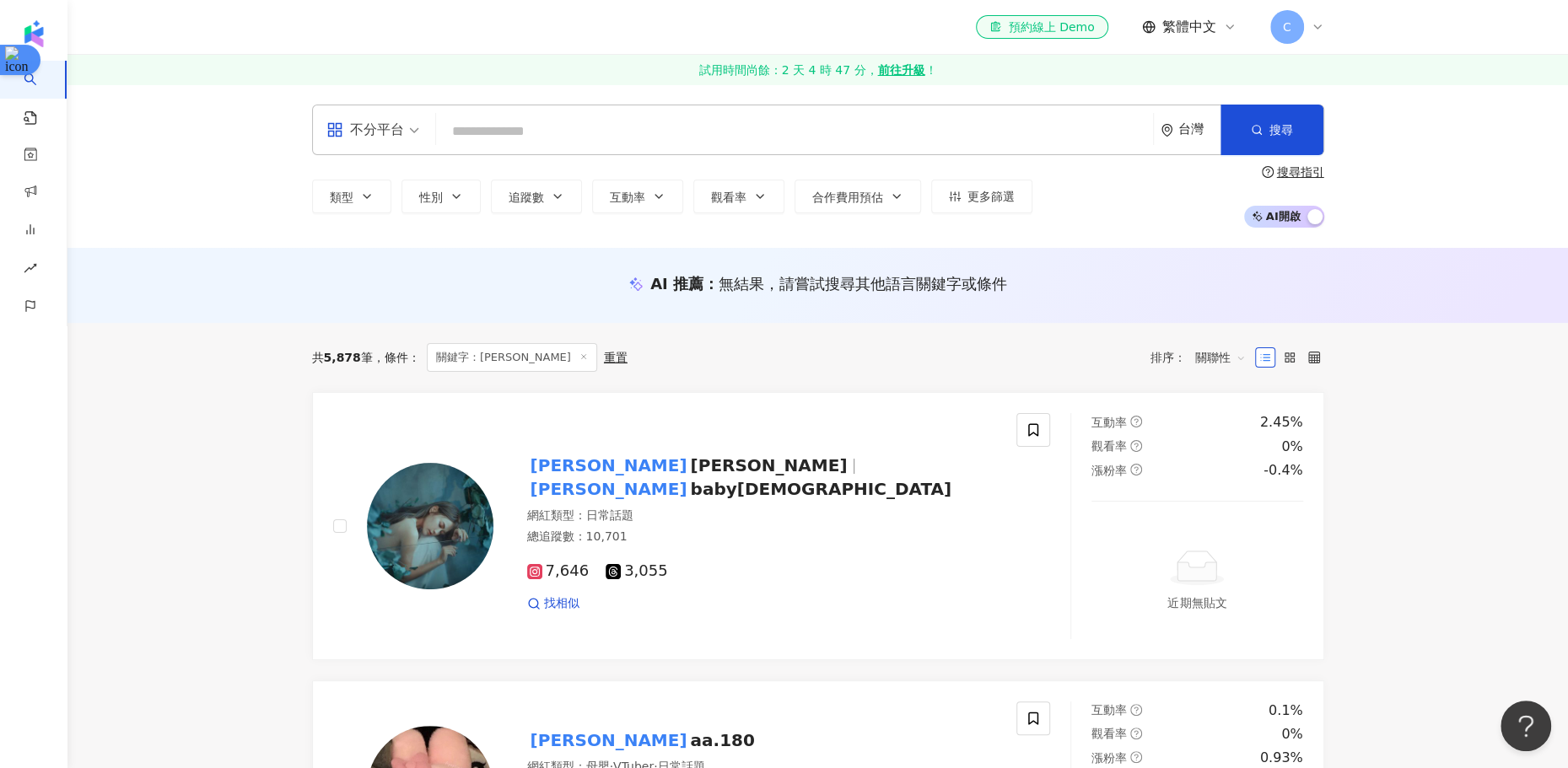
click at [908, 138] on input "search" at bounding box center [795, 132] width 704 height 32
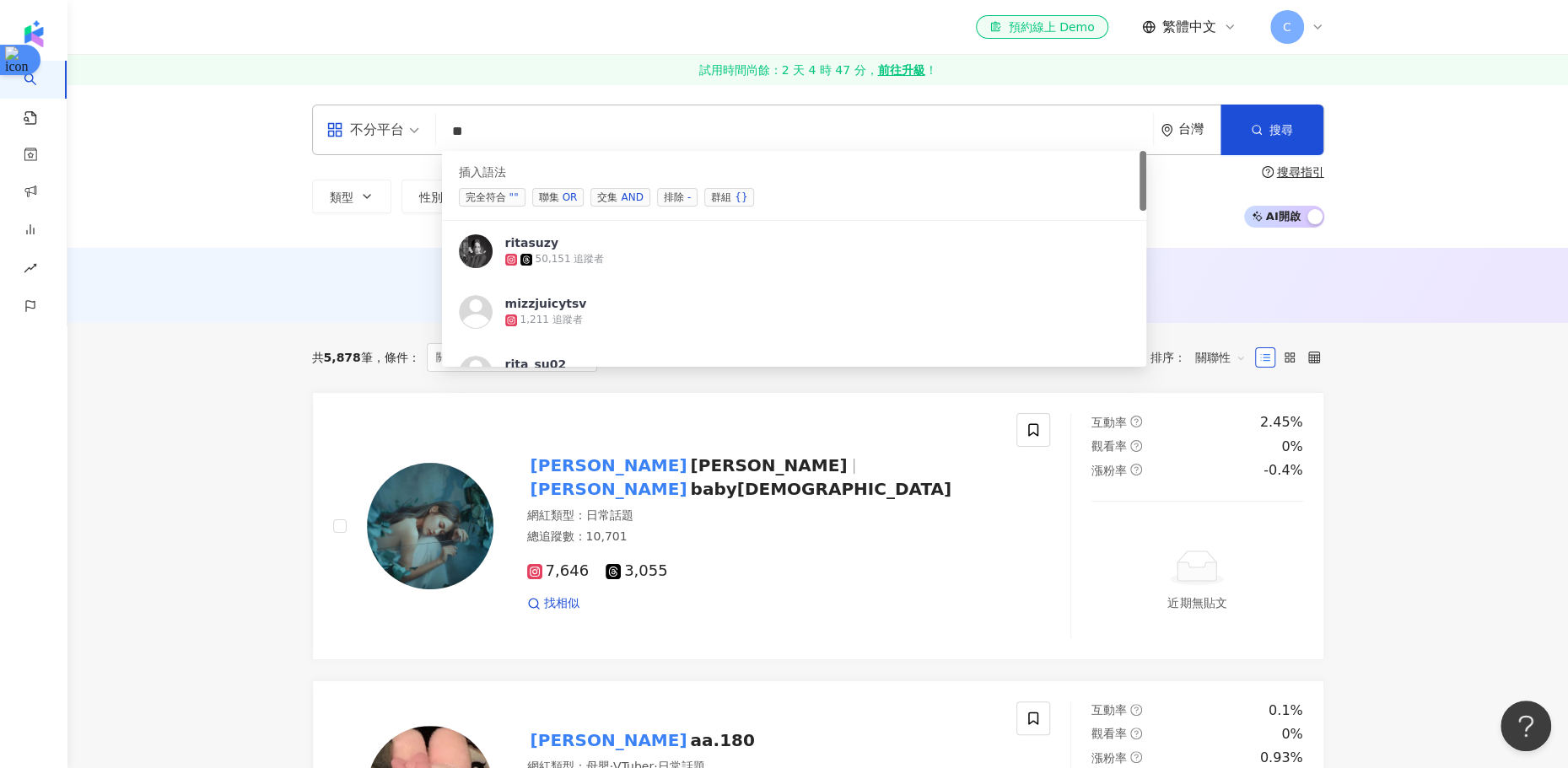
type input "*"
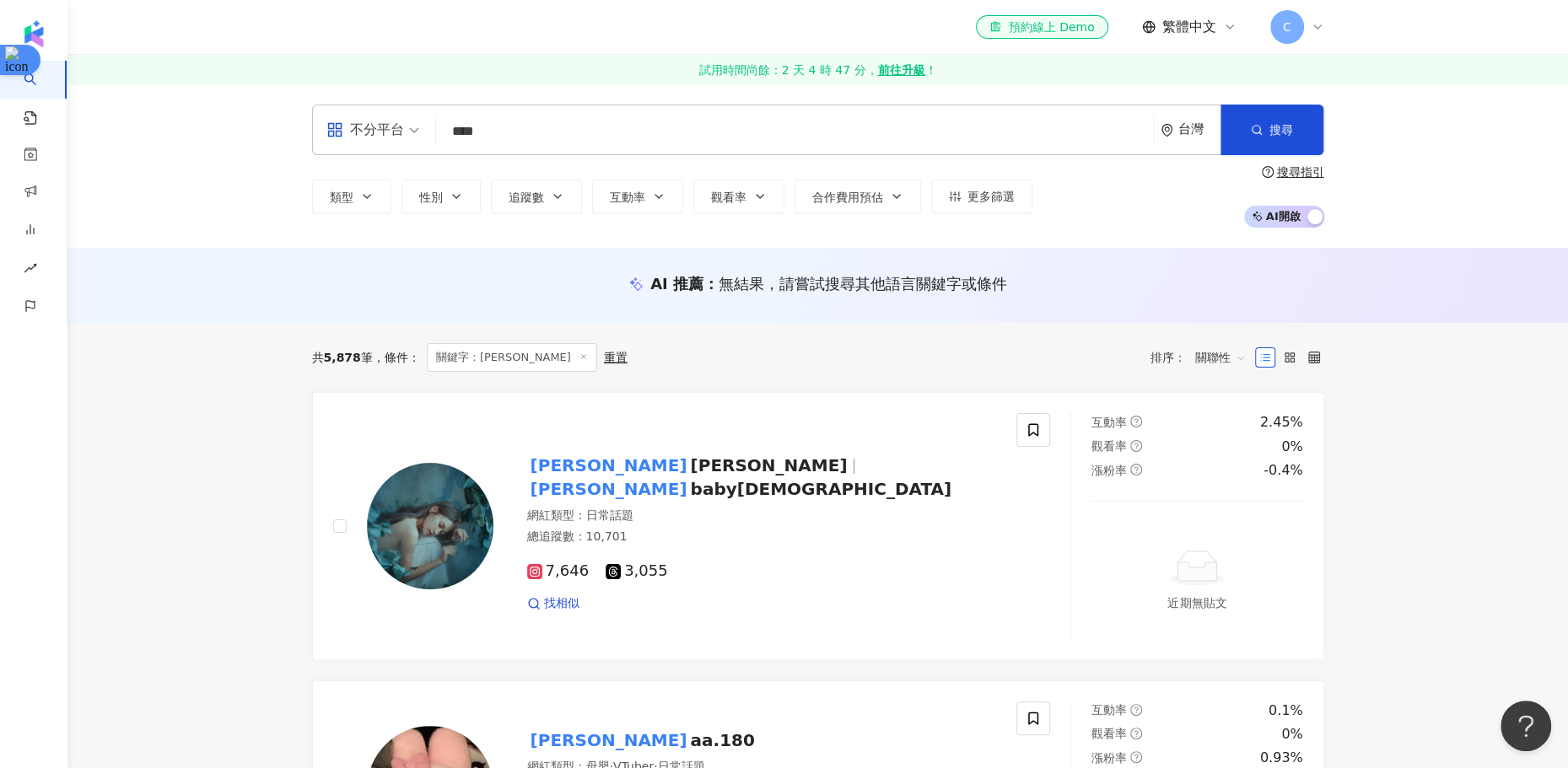
type input "**"
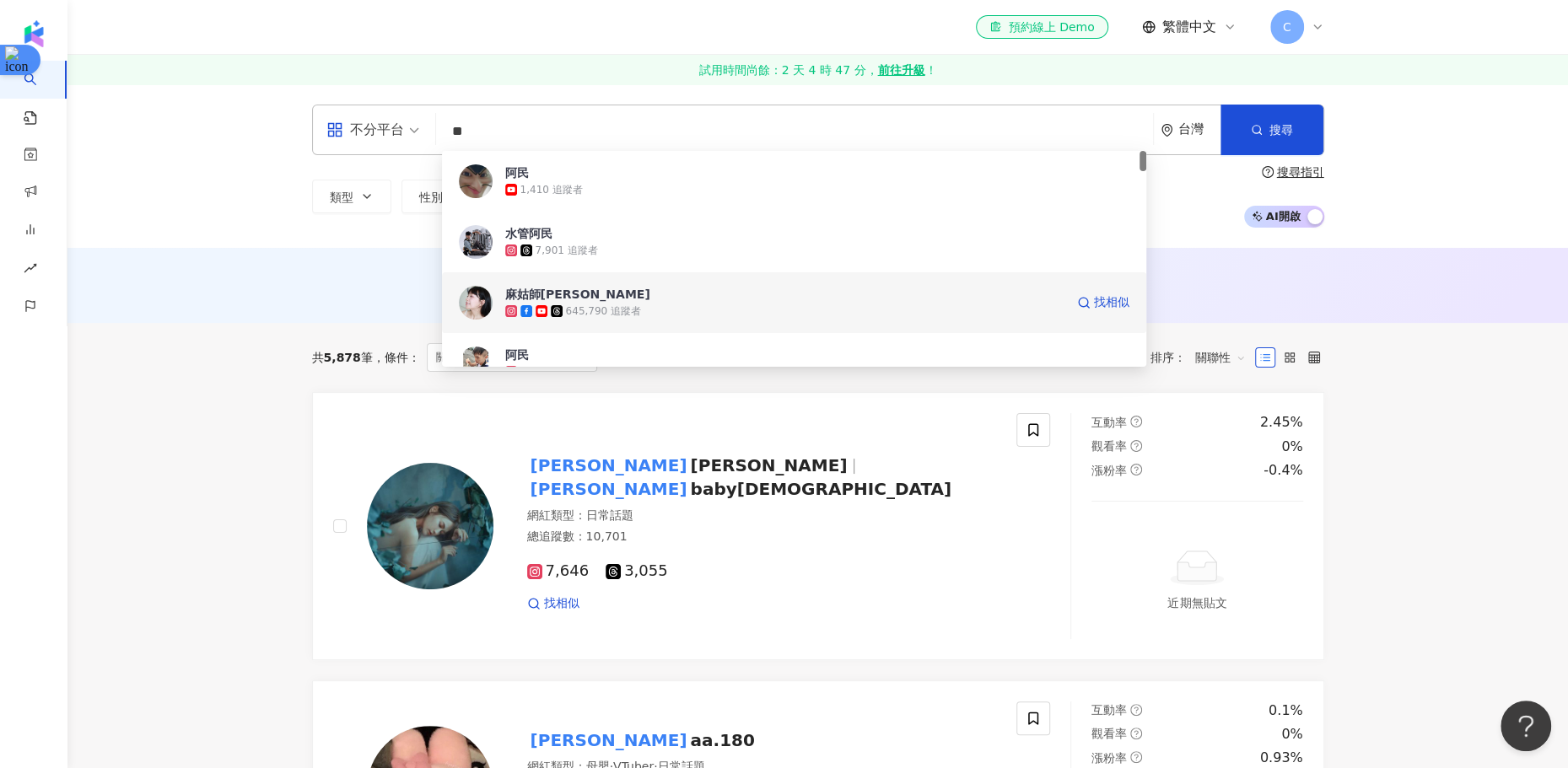
click at [841, 294] on span "麻姑師[PERSON_NAME]" at bounding box center [784, 294] width 559 height 17
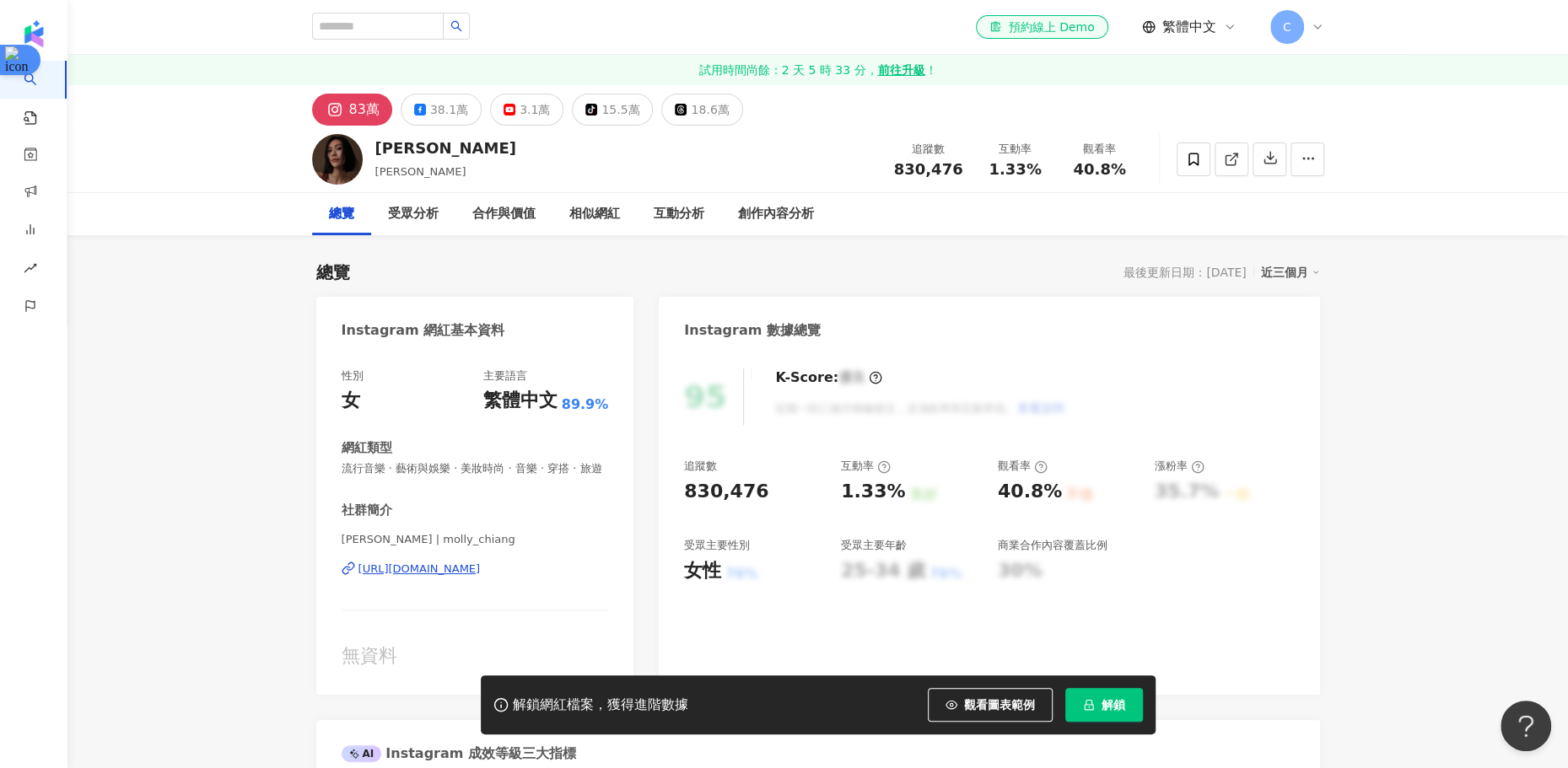
scroll to position [2, 0]
drag, startPoint x: 966, startPoint y: 173, endPoint x: 875, endPoint y: 173, distance: 91.0
click at [875, 173] on div "莫莉 Molly 追蹤數 830,476 互動率 1.33% 觀看率 40.8%" at bounding box center [818, 158] width 1080 height 66
copy span "830,476"
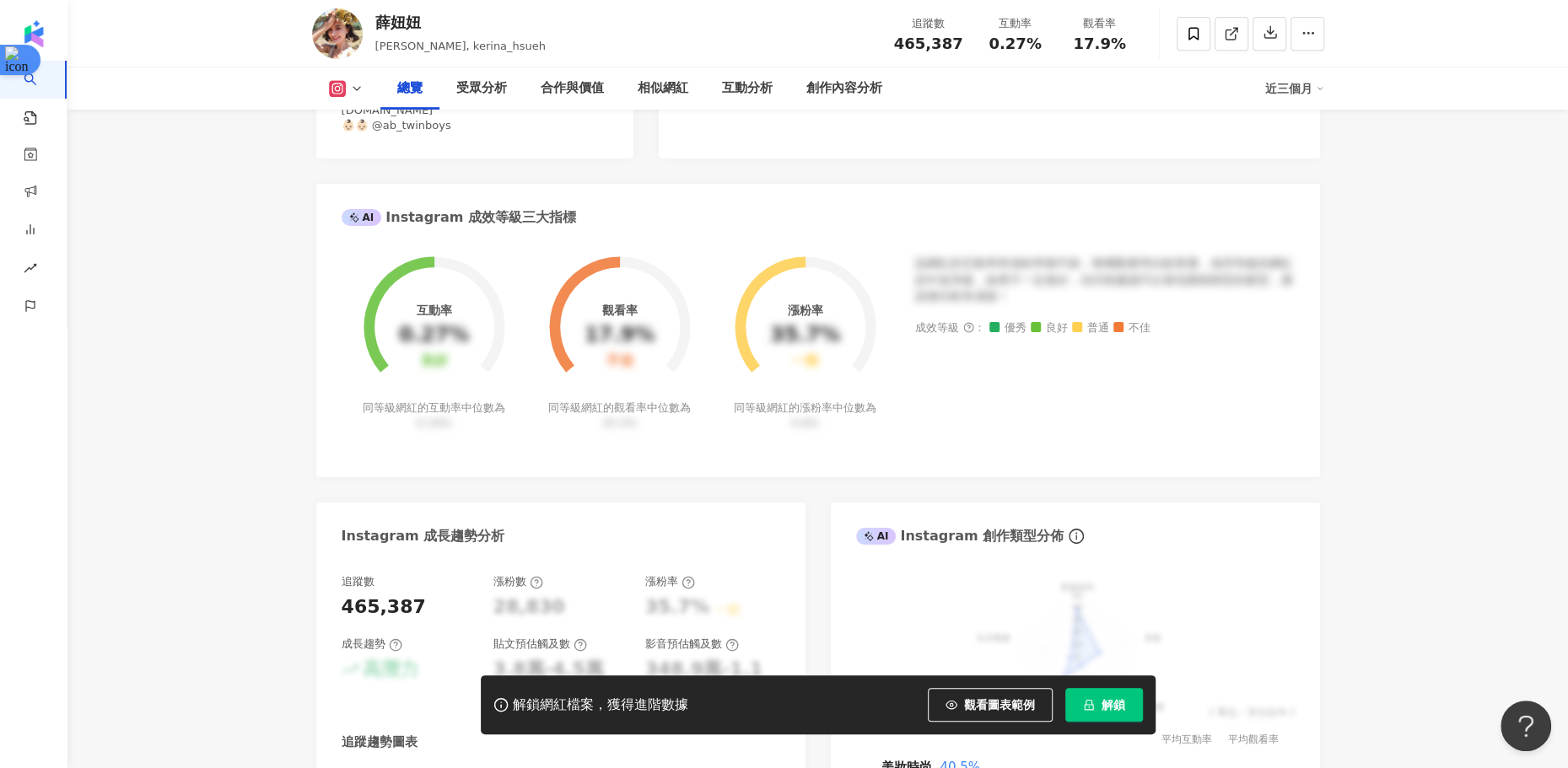
scroll to position [554, 0]
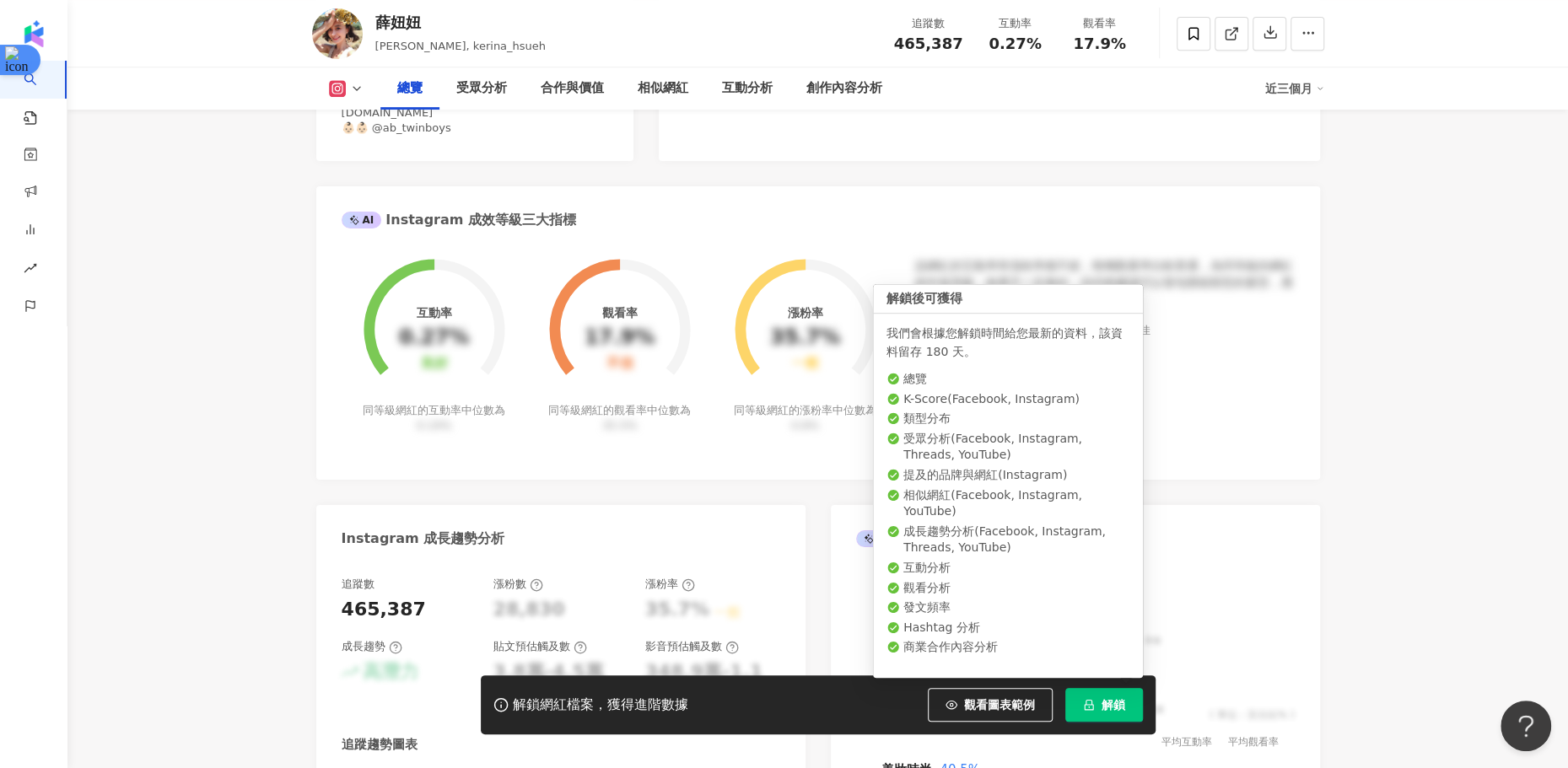
click at [1091, 705] on icon "lock" at bounding box center [1088, 704] width 12 height 12
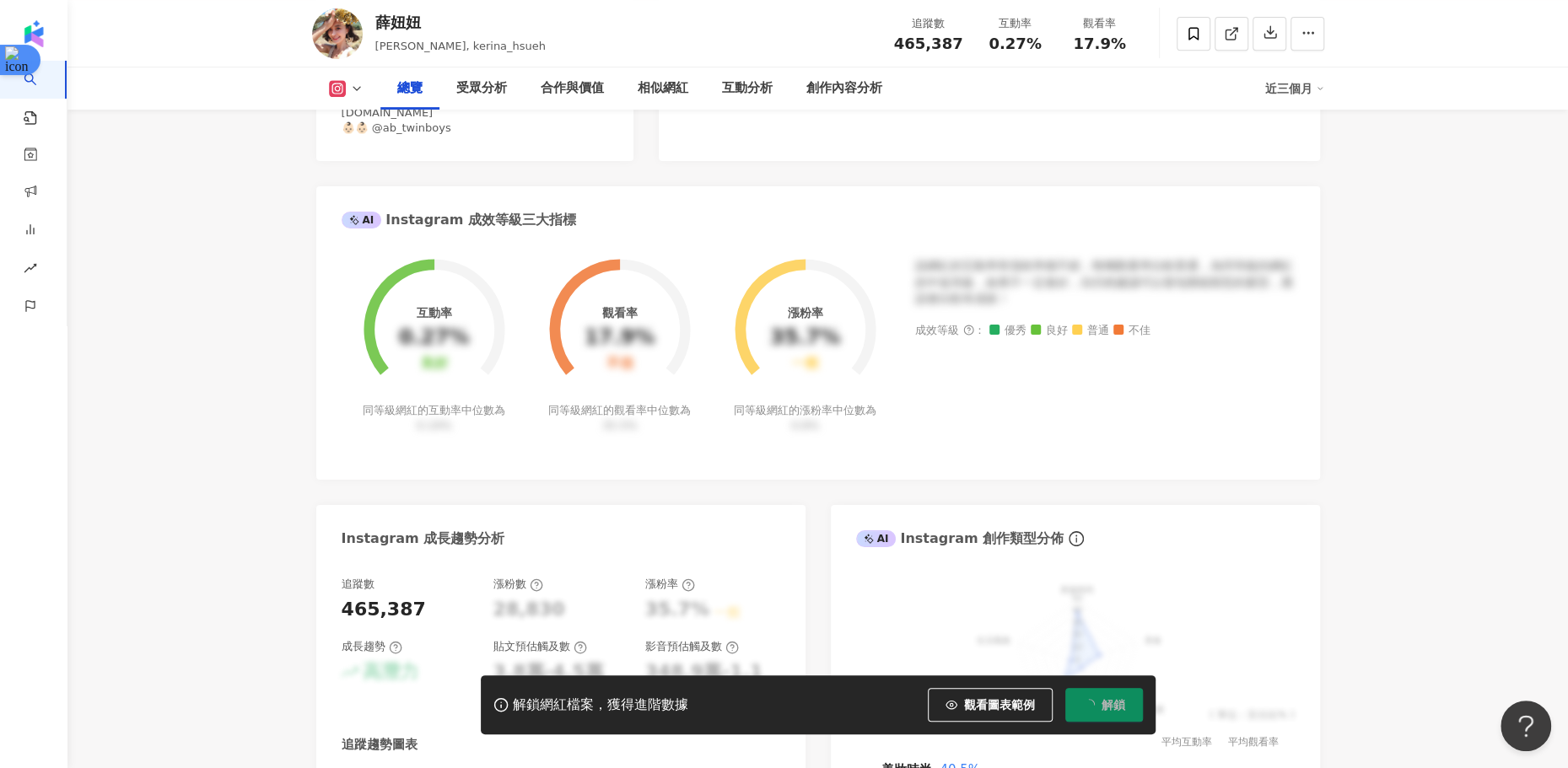
scroll to position [615, 0]
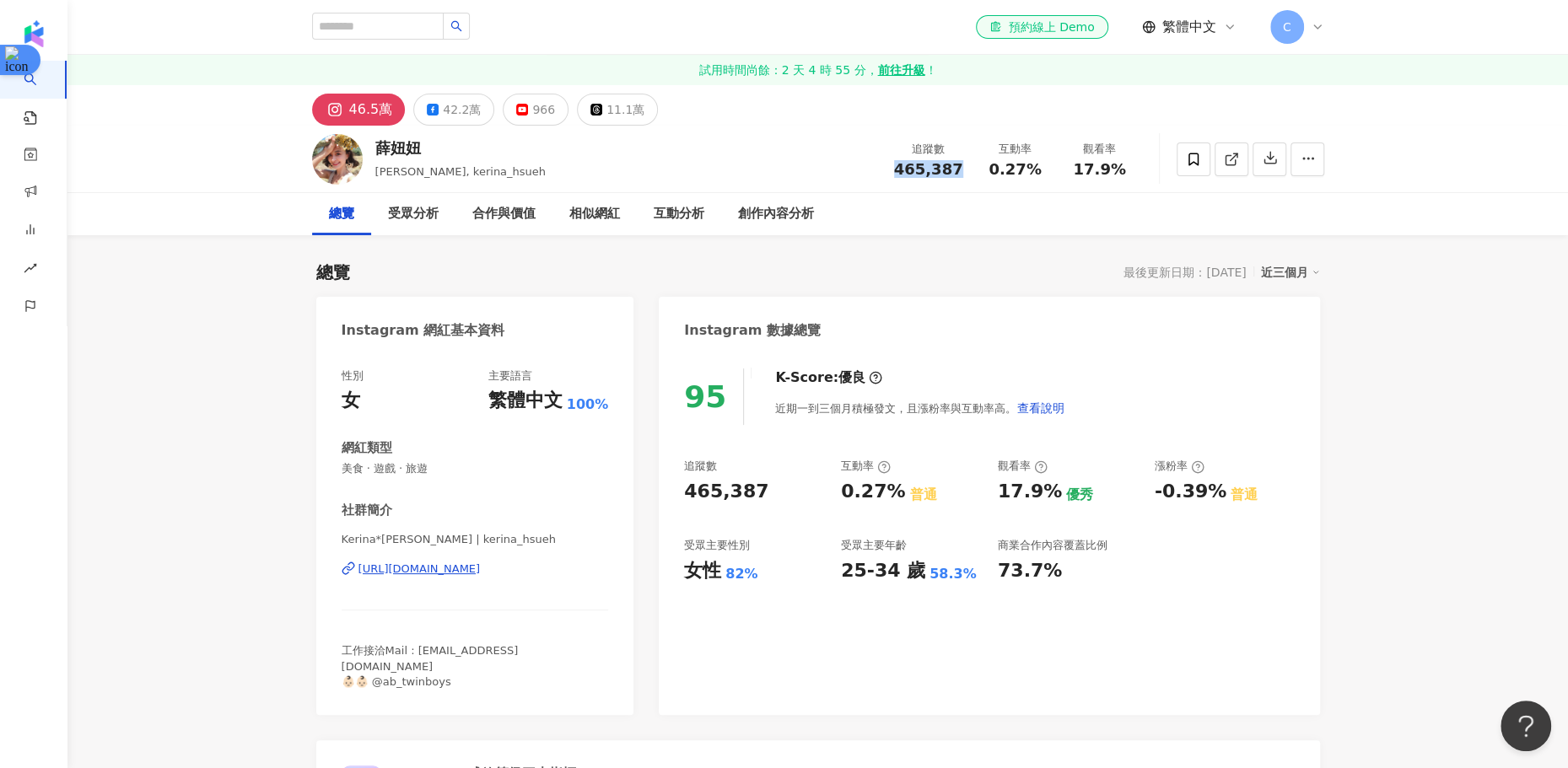
drag, startPoint x: 899, startPoint y: 166, endPoint x: 964, endPoint y: 169, distance: 65.1
click at [964, 169] on div "追蹤數 465,387" at bounding box center [929, 158] width 90 height 37
copy span "465,387"
drag, startPoint x: 1050, startPoint y: 169, endPoint x: 970, endPoint y: 169, distance: 80.0
click at [970, 169] on div "追蹤數 465,387 互動率 0.27% 觀看率 17.9%" at bounding box center [1013, 159] width 258 height 50
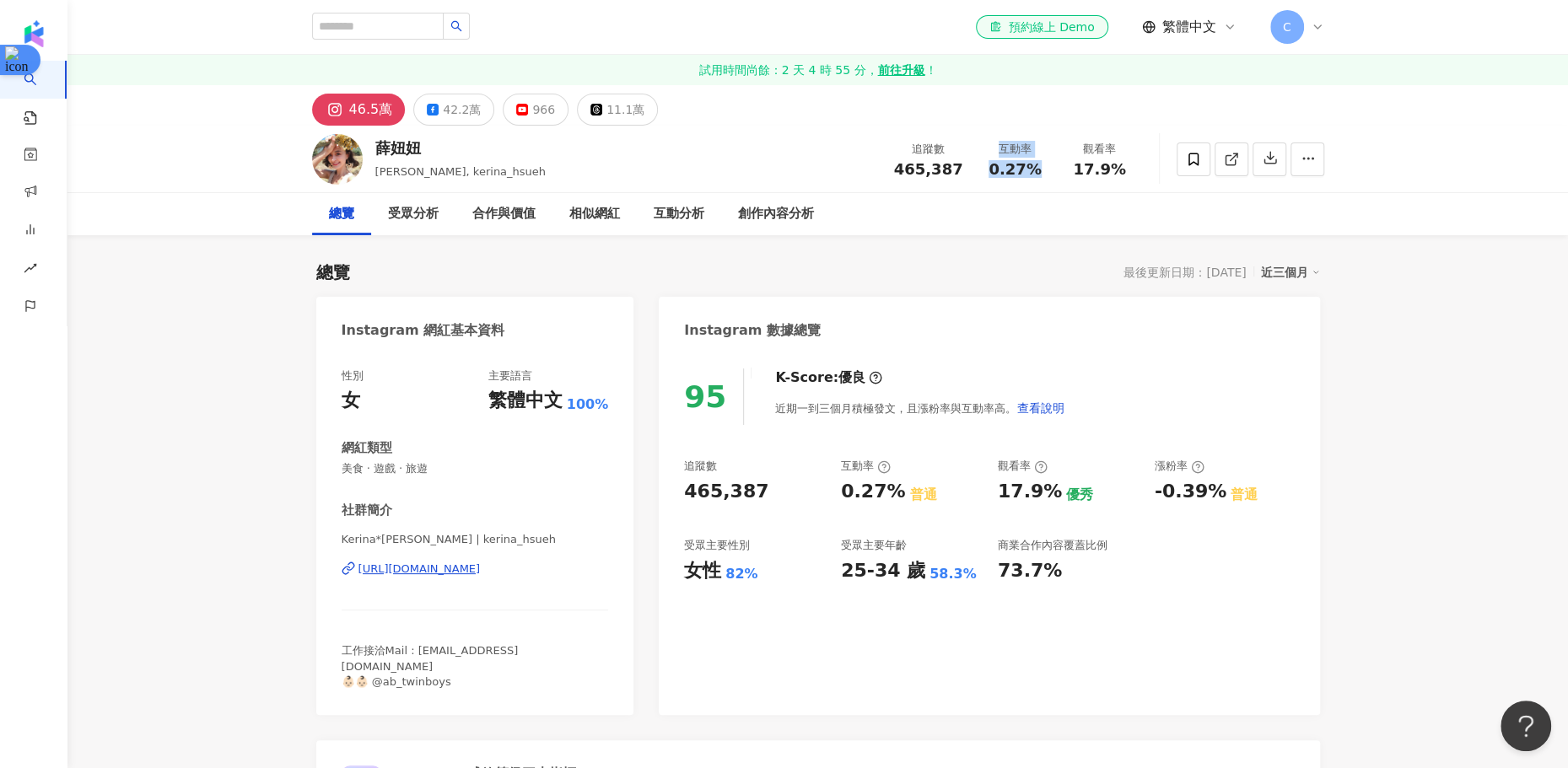
click at [1000, 167] on span "0.27%" at bounding box center [1015, 169] width 52 height 17
drag, startPoint x: 995, startPoint y: 167, endPoint x: 1041, endPoint y: 168, distance: 46.0
click at [1041, 168] on div "0.27%" at bounding box center [1015, 169] width 64 height 17
copy span "0.27%"
drag, startPoint x: 1127, startPoint y: 158, endPoint x: 1077, endPoint y: 159, distance: 50.0
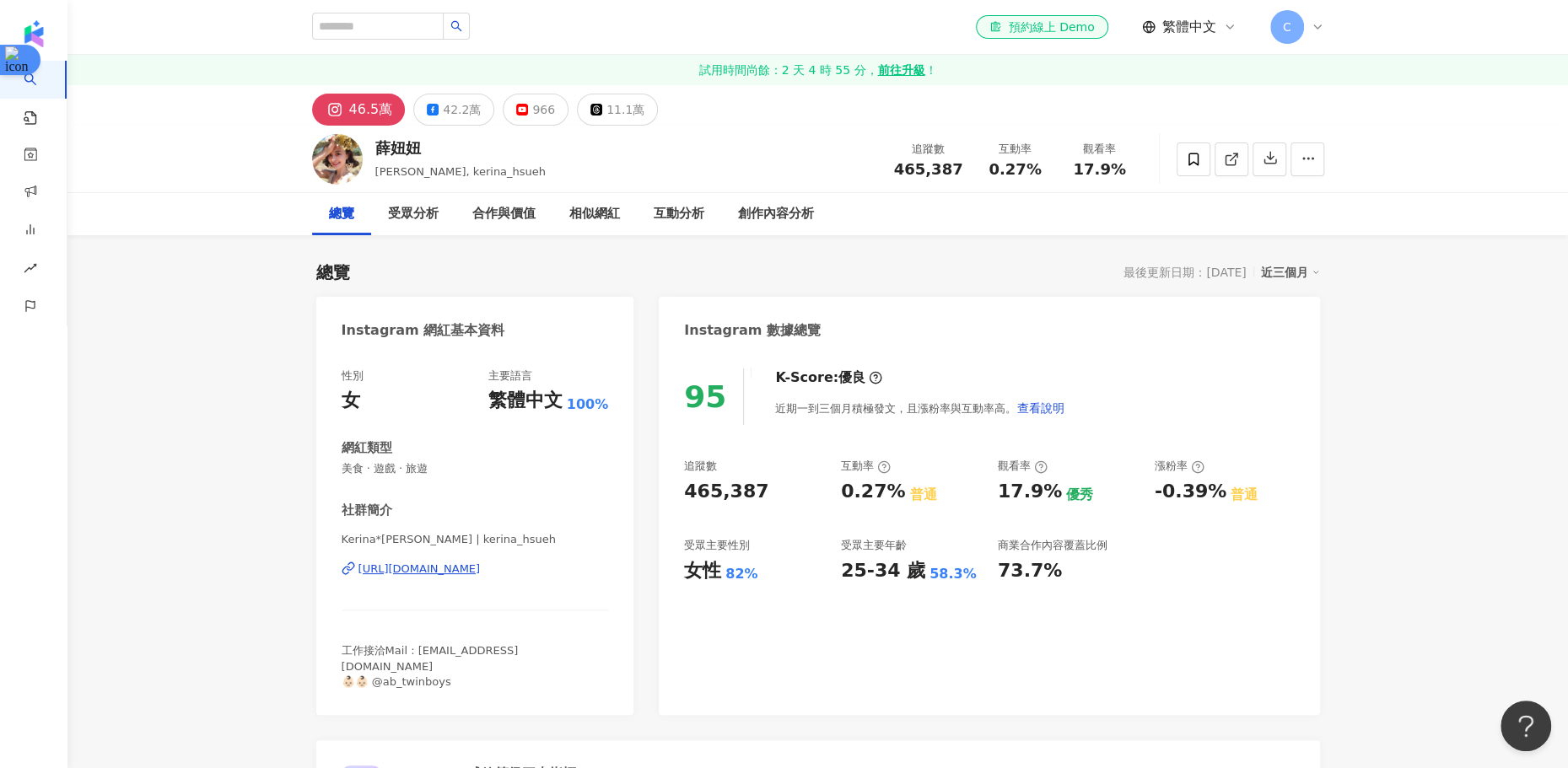
click at [1077, 159] on div "觀看率 17.9%" at bounding box center [1100, 158] width 84 height 37
drag, startPoint x: 1078, startPoint y: 166, endPoint x: 1124, endPoint y: 166, distance: 46.0
click at [1124, 166] on div "17.9%" at bounding box center [1100, 169] width 64 height 17
copy span "17.9%"
drag, startPoint x: 1216, startPoint y: 487, endPoint x: 1144, endPoint y: 487, distance: 72.0
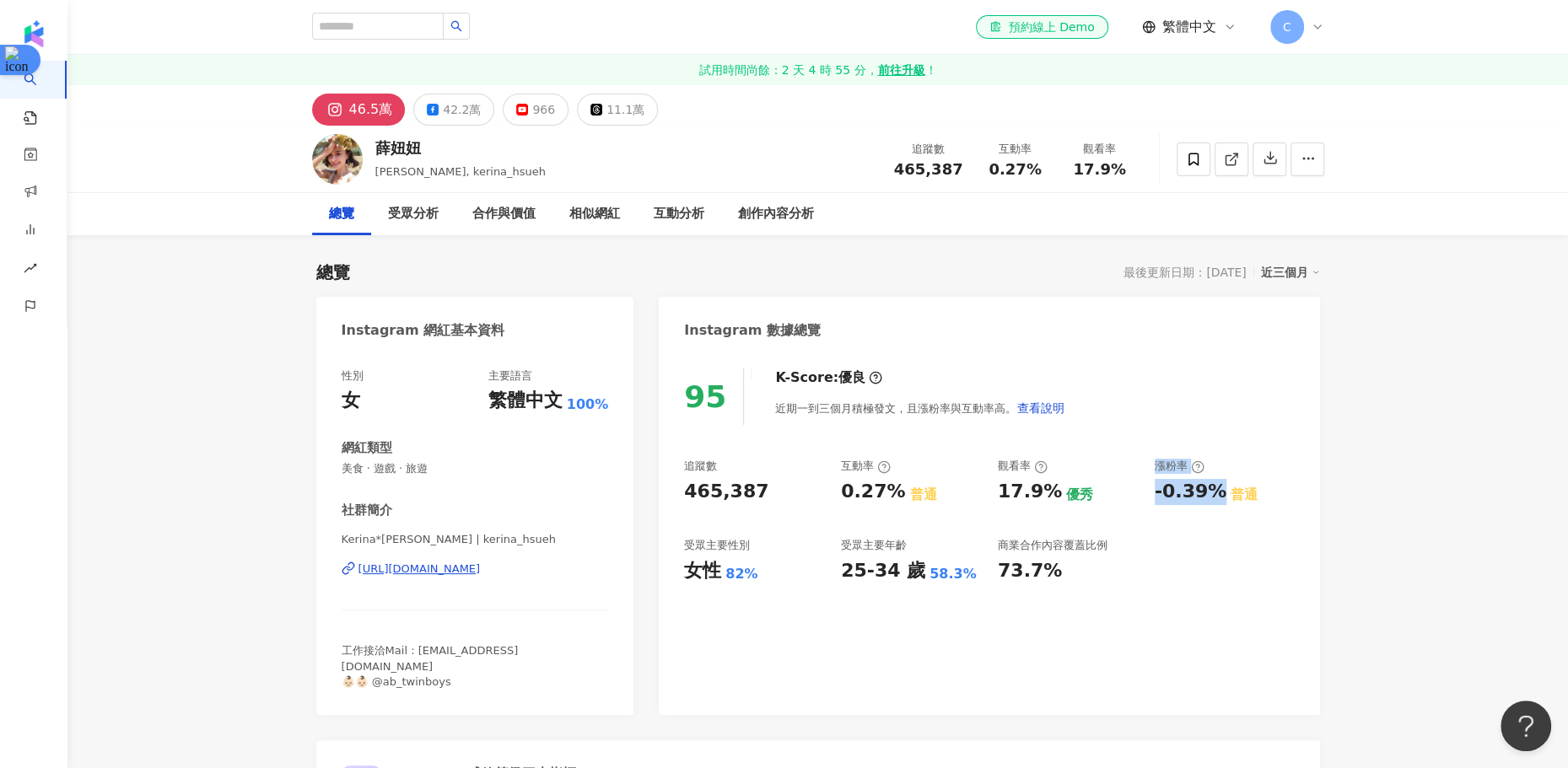
click at [1144, 487] on div "追蹤數 465,387 互動率 0.27% 普通 觀看率 17.9% 優秀 漲粉率 -0.39% 普通 受眾主要性別 女性 82% 受眾主要年齡 25-34 …" at bounding box center [989, 520] width 610 height 124
click at [1151, 489] on div "追蹤數 465,387 互動率 0.27% 普通 觀看率 17.9% 優秀 漲粉率 -0.39% 普通 受眾主要性別 女性 82% 受眾主要年齡 25-34 …" at bounding box center [989, 520] width 610 height 124
drag, startPoint x: 1151, startPoint y: 489, endPoint x: 1212, endPoint y: 490, distance: 61.0
click at [1212, 490] on div "追蹤數 465,387 互動率 0.27% 普通 觀看率 17.9% 優秀 漲粉率 -0.39% 普通 受眾主要性別 女性 82% 受眾主要年齡 25-34 …" at bounding box center [989, 520] width 610 height 124
copy div "-0.39%"
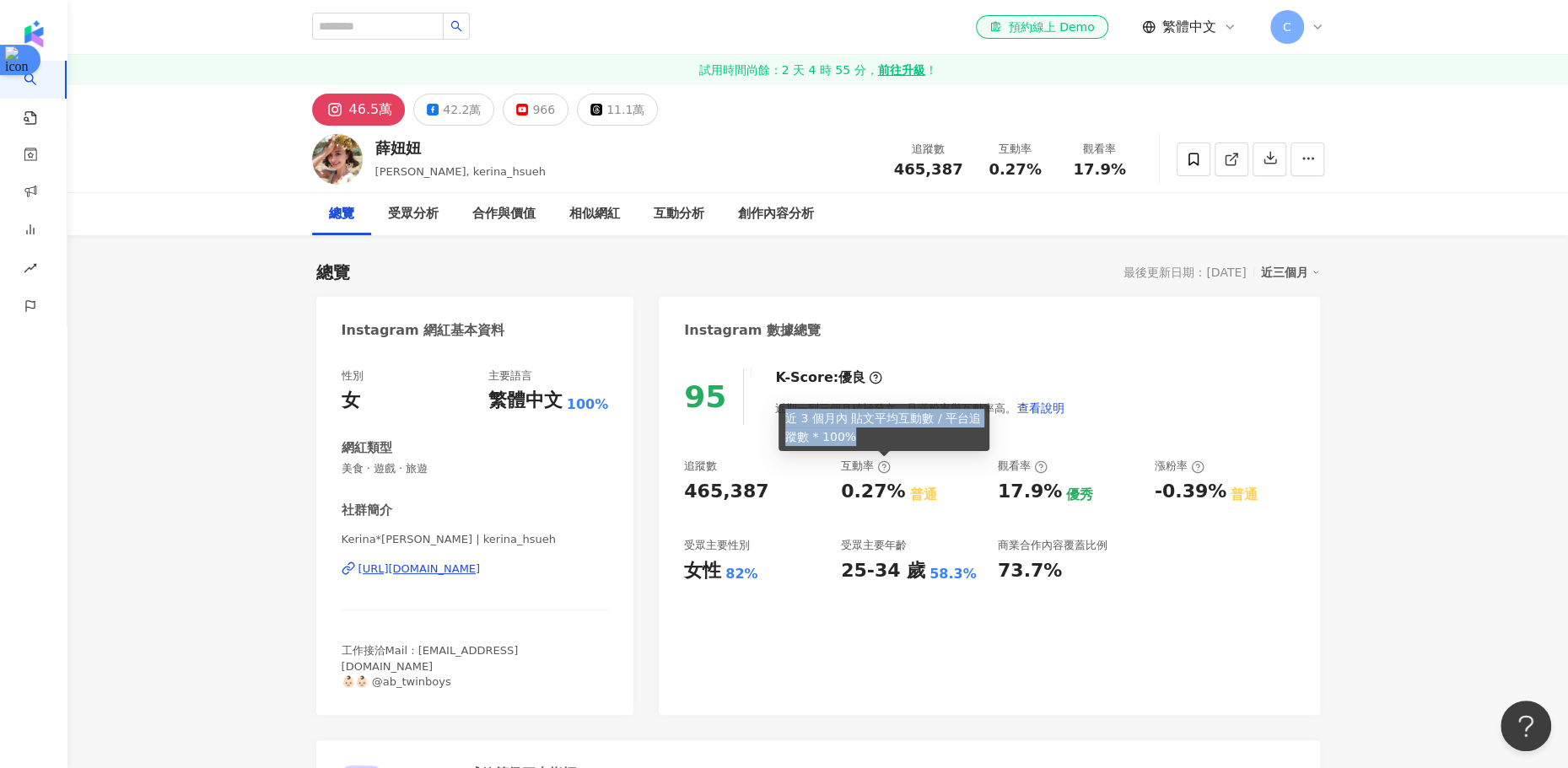
drag, startPoint x: 850, startPoint y: 440, endPoint x: 784, endPoint y: 417, distance: 69.9
click at [784, 417] on div "近 3 個月內 貼文平均互動數 / 平台追蹤數 * 100%" at bounding box center [883, 427] width 210 height 47
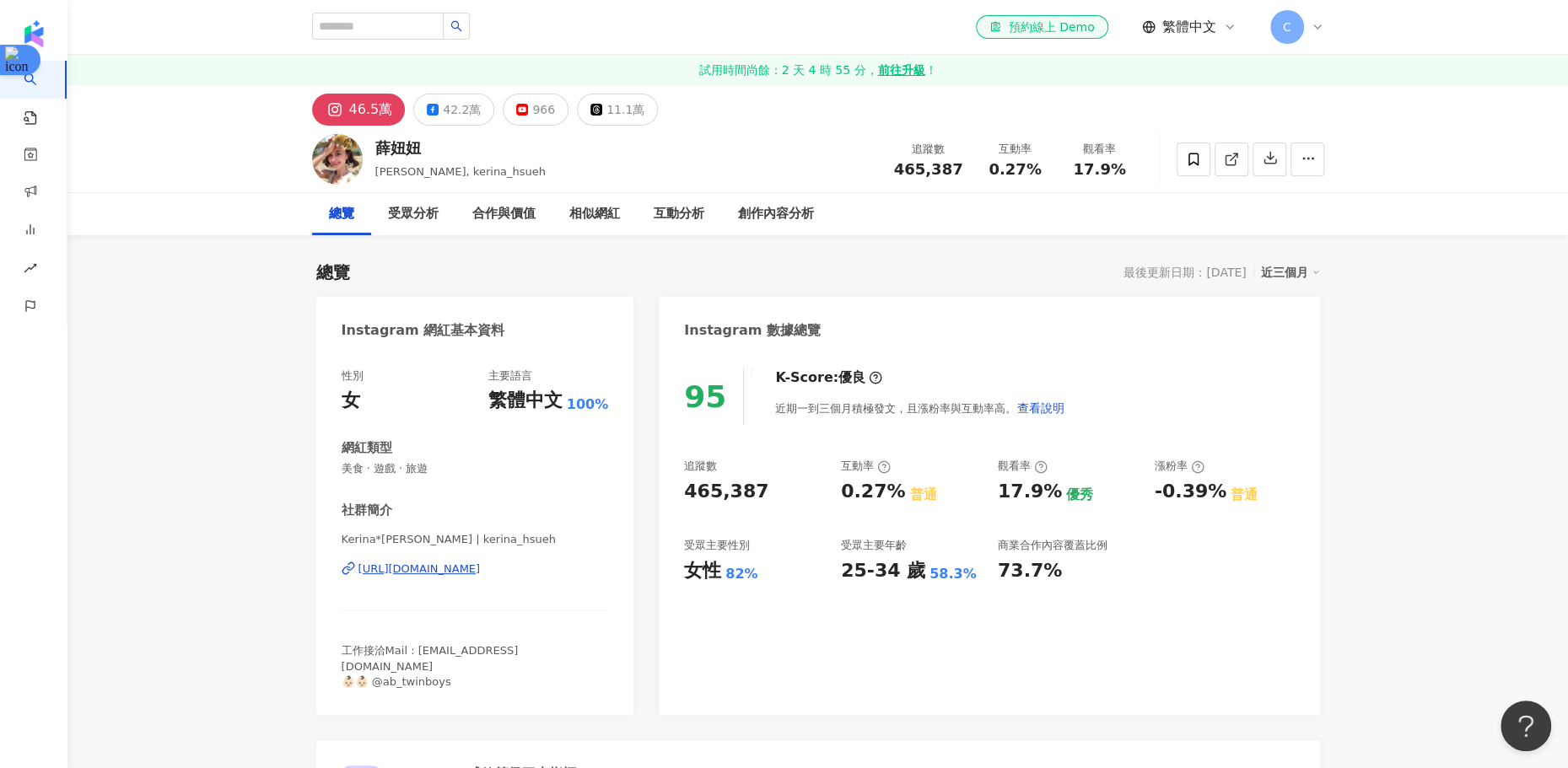
copy div "近 3 個月內 貼文平均互動數 / 平台追蹤數 * 100%"
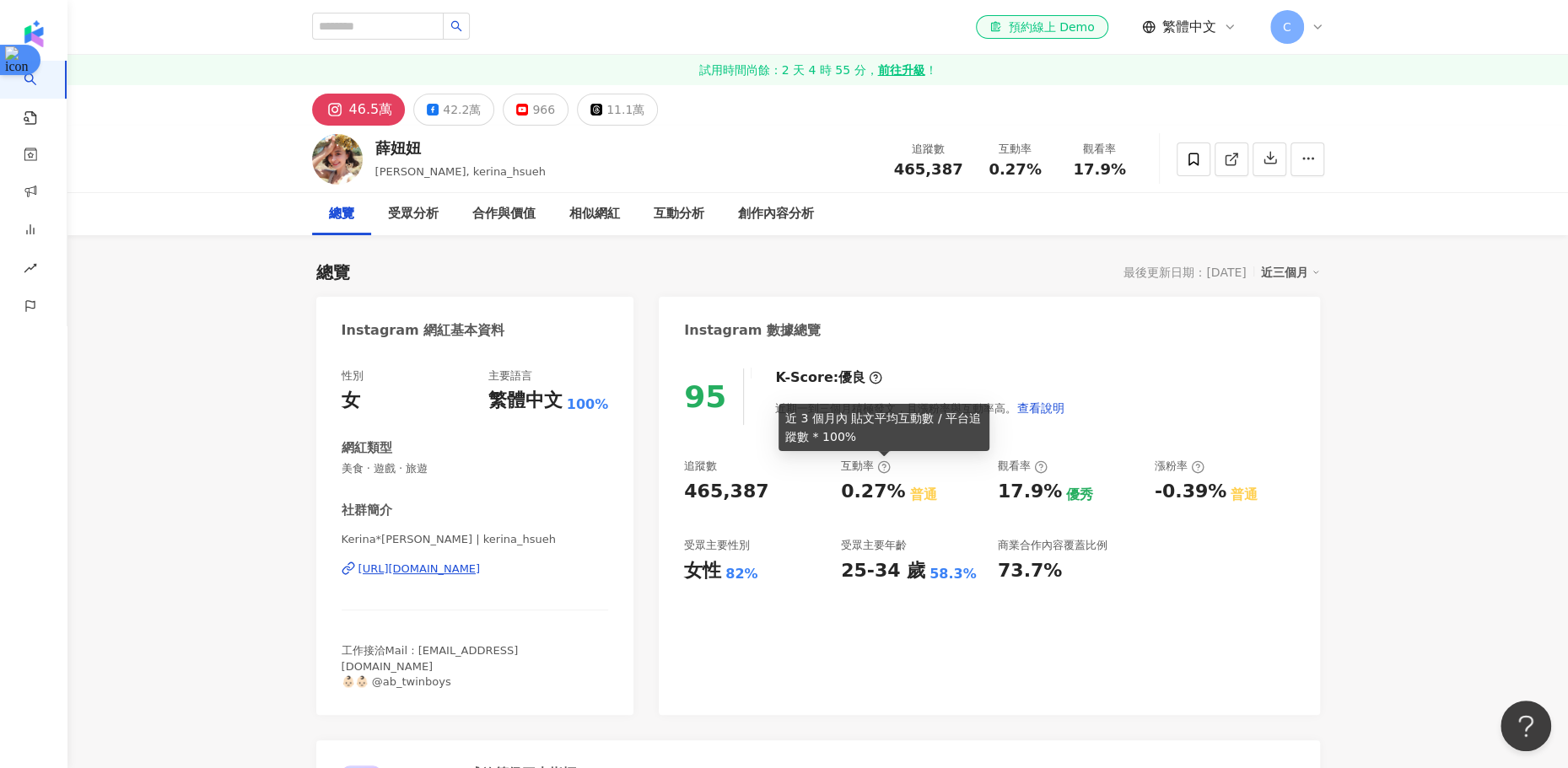
click at [882, 465] on icon at bounding box center [884, 467] width 4 height 6
drag, startPoint x: 849, startPoint y: 435, endPoint x: 780, endPoint y: 422, distance: 70.2
click at [780, 422] on div "近 3 個月內 貼文平均互動數 / 平台追蹤數 * 100%" at bounding box center [883, 427] width 210 height 47
copy div "近 3 個月內 貼文平均互動數 / 平台追蹤數 * 100%"
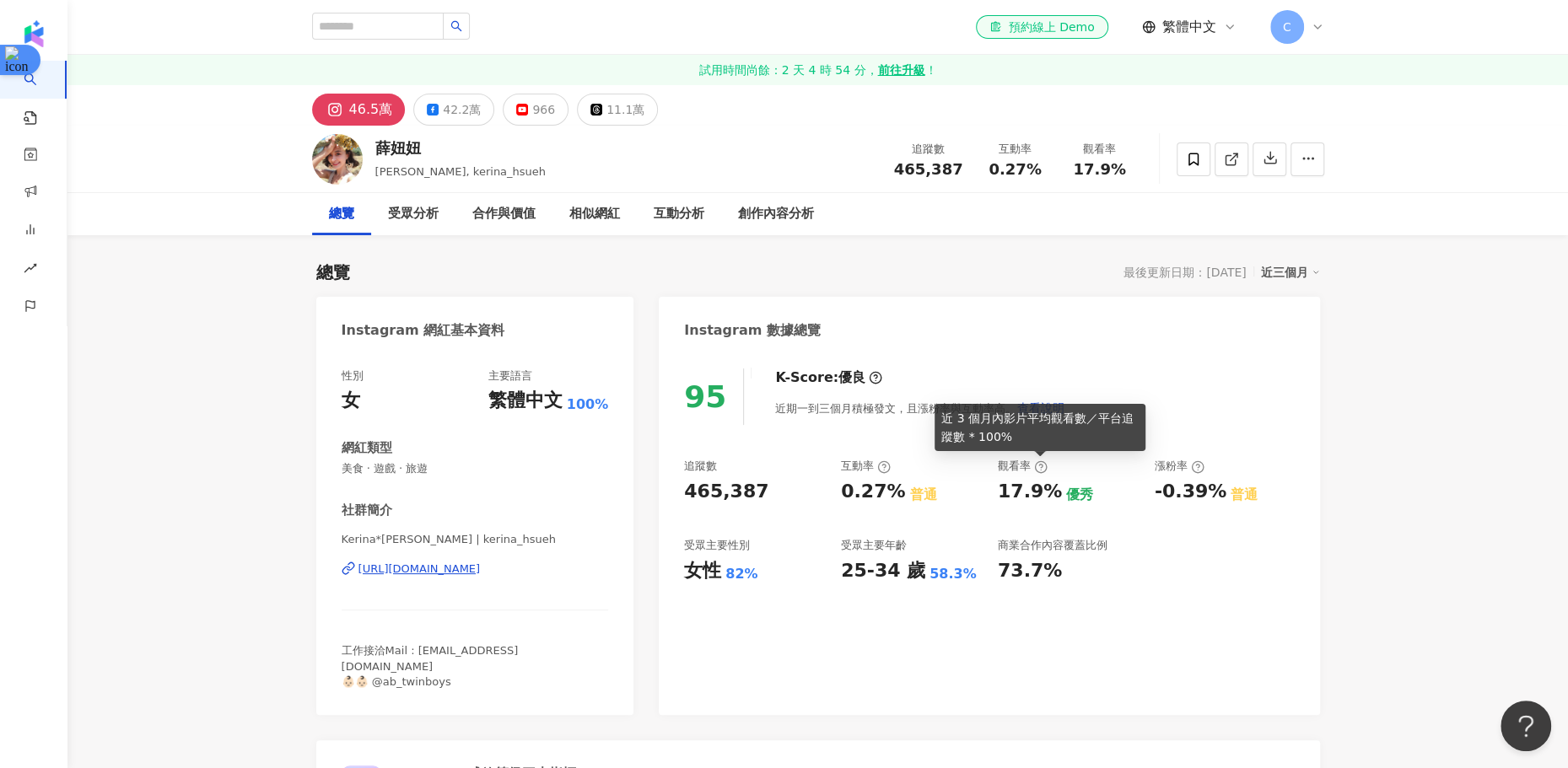
click at [1038, 464] on icon at bounding box center [1041, 466] width 13 height 13
drag, startPoint x: 995, startPoint y: 434, endPoint x: 938, endPoint y: 417, distance: 59.5
click at [938, 417] on div "近 3 個月內影片平均觀看數／平台追蹤數 * 100%" at bounding box center [1040, 427] width 210 height 47
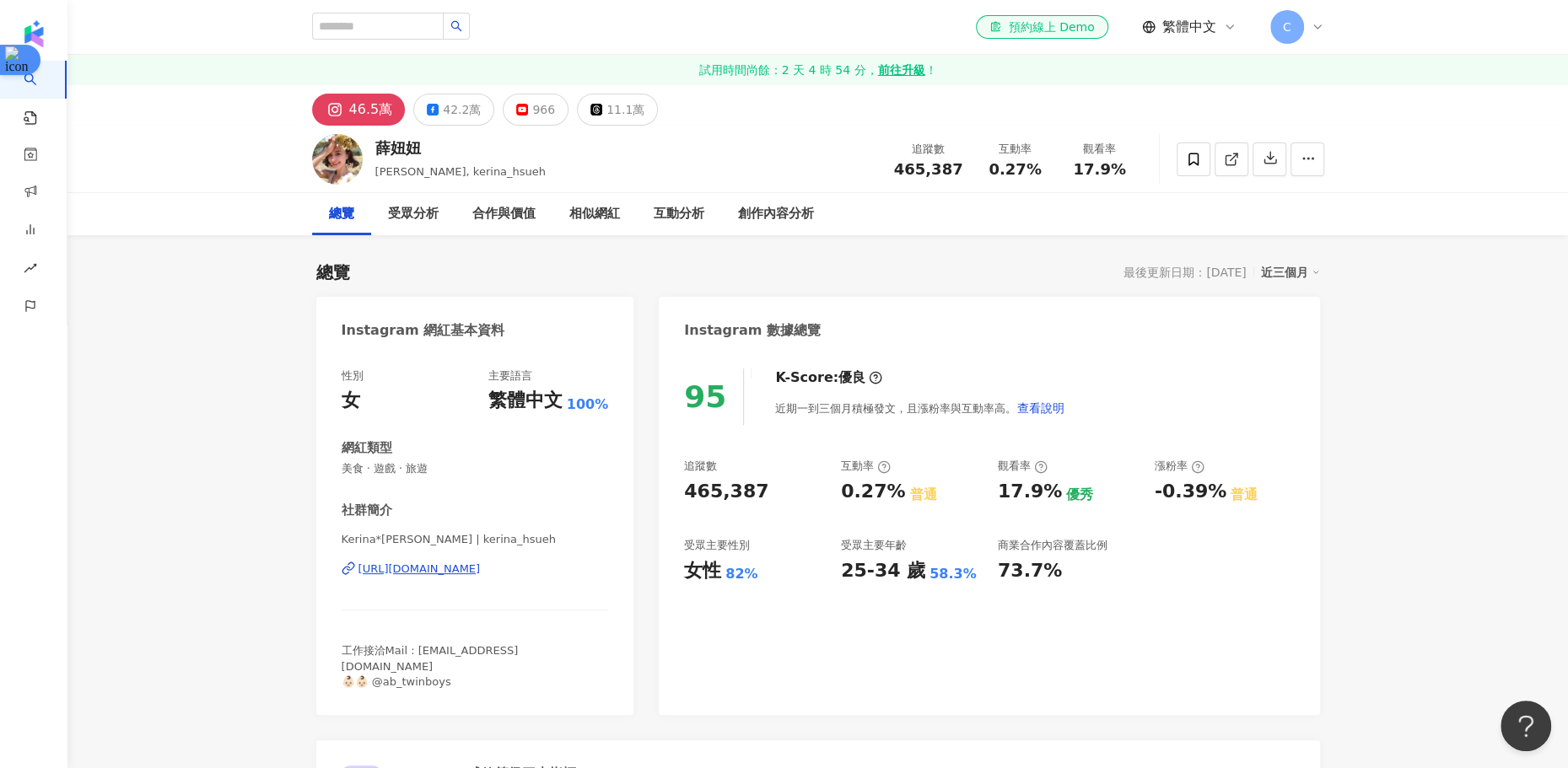
copy div "近 3 個月內影片平均觀看數／平台追蹤數 * 100%"
click at [1195, 466] on icon at bounding box center [1197, 466] width 13 height 13
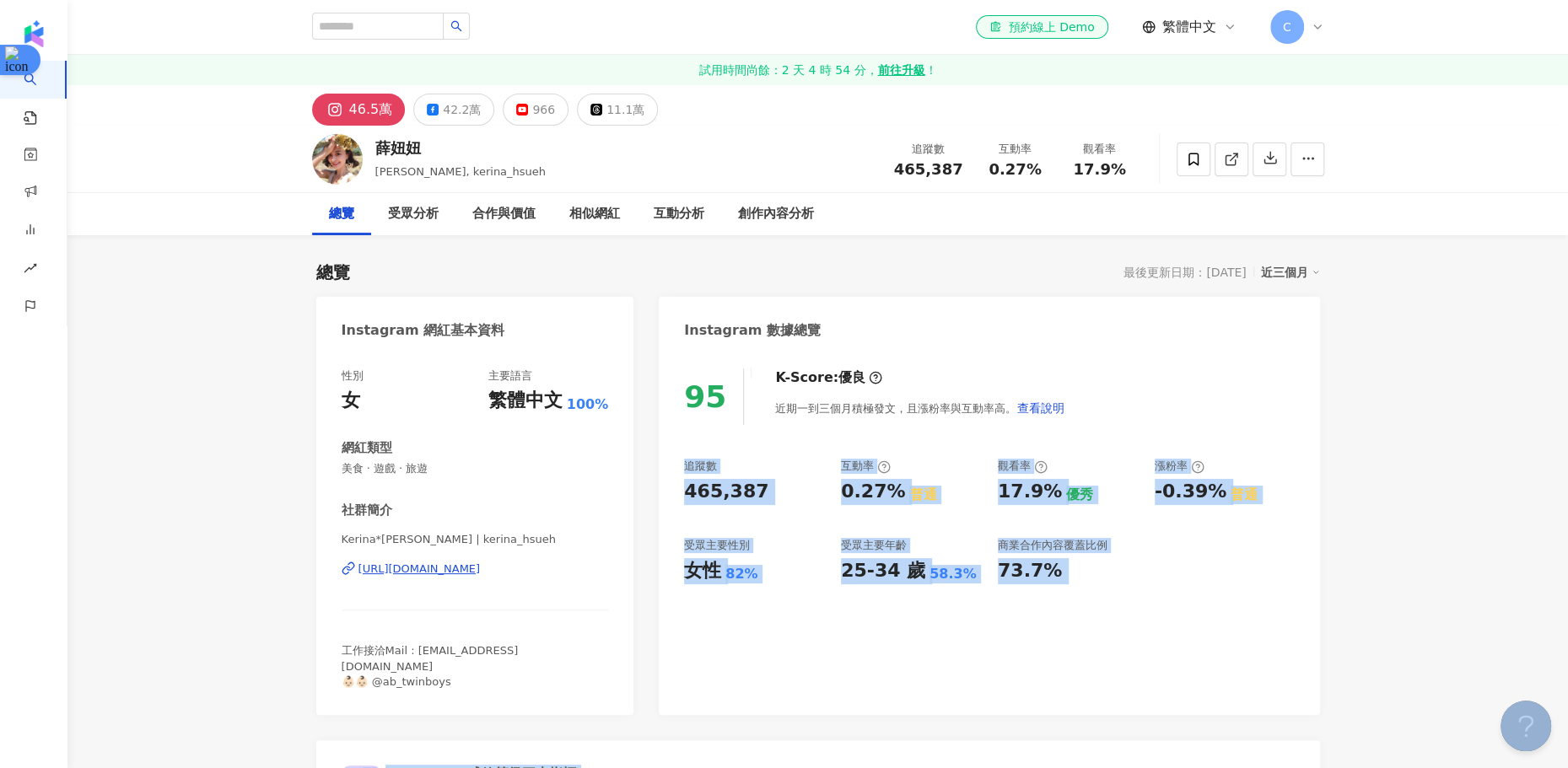
drag, startPoint x: 1281, startPoint y: 440, endPoint x: 1106, endPoint y: 417, distance: 176.5
click at [1106, 417] on body "AI 找網紅 找貼文 資源庫 商案媒合 洞察報告 趨勢分析 BETA 競品分析 el-icon-cs 預約線上 Demo 繁體中文 C 試用時間尚餘：2 天 …" at bounding box center [784, 384] width 1568 height 768
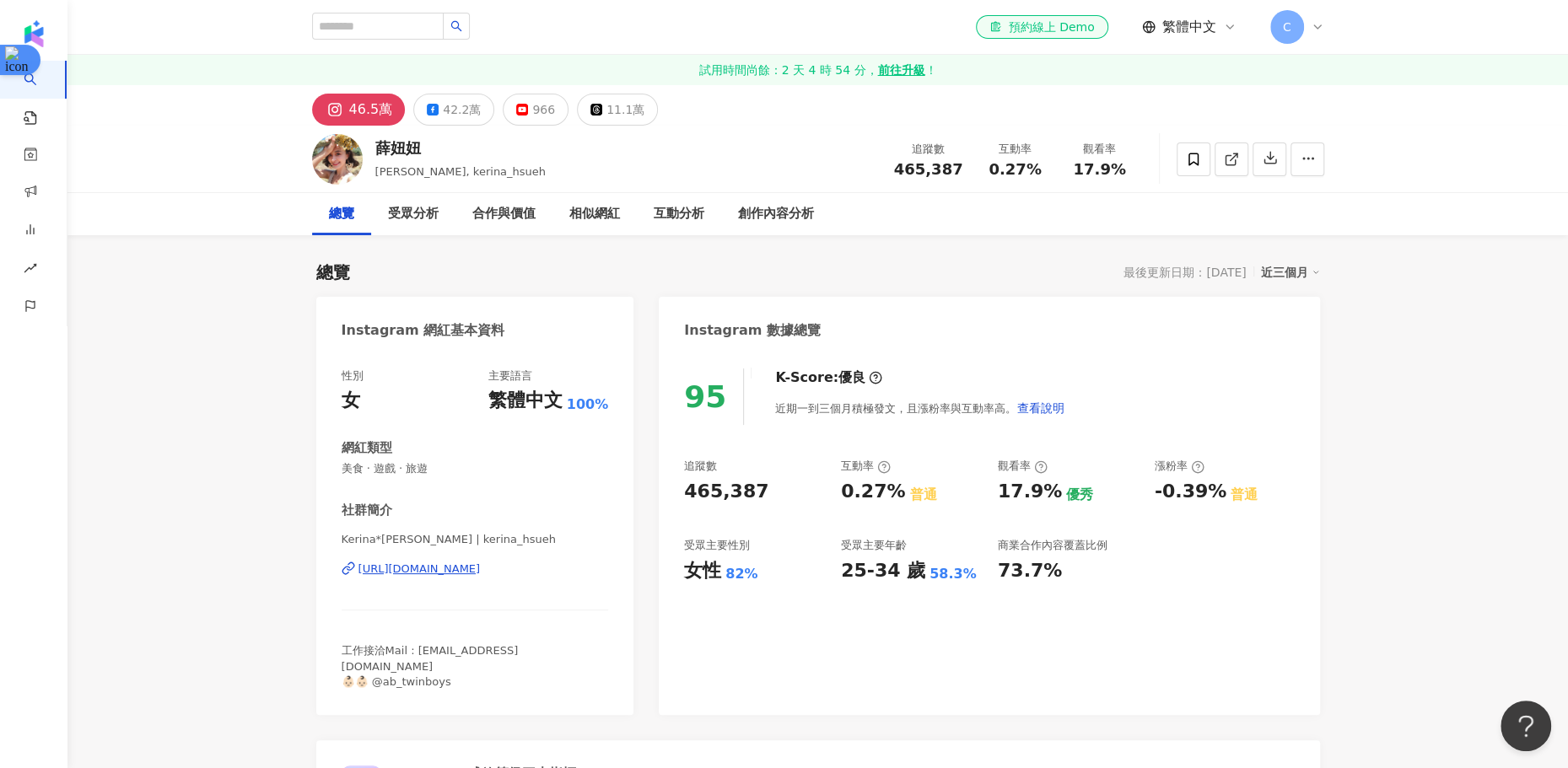
click at [1173, 422] on div "95 K-Score : 優良 近期一到三個月積極發文，且漲粉率與互動率高。 查看說明" at bounding box center [989, 397] width 610 height 56
click at [1198, 463] on icon at bounding box center [1197, 466] width 13 height 13
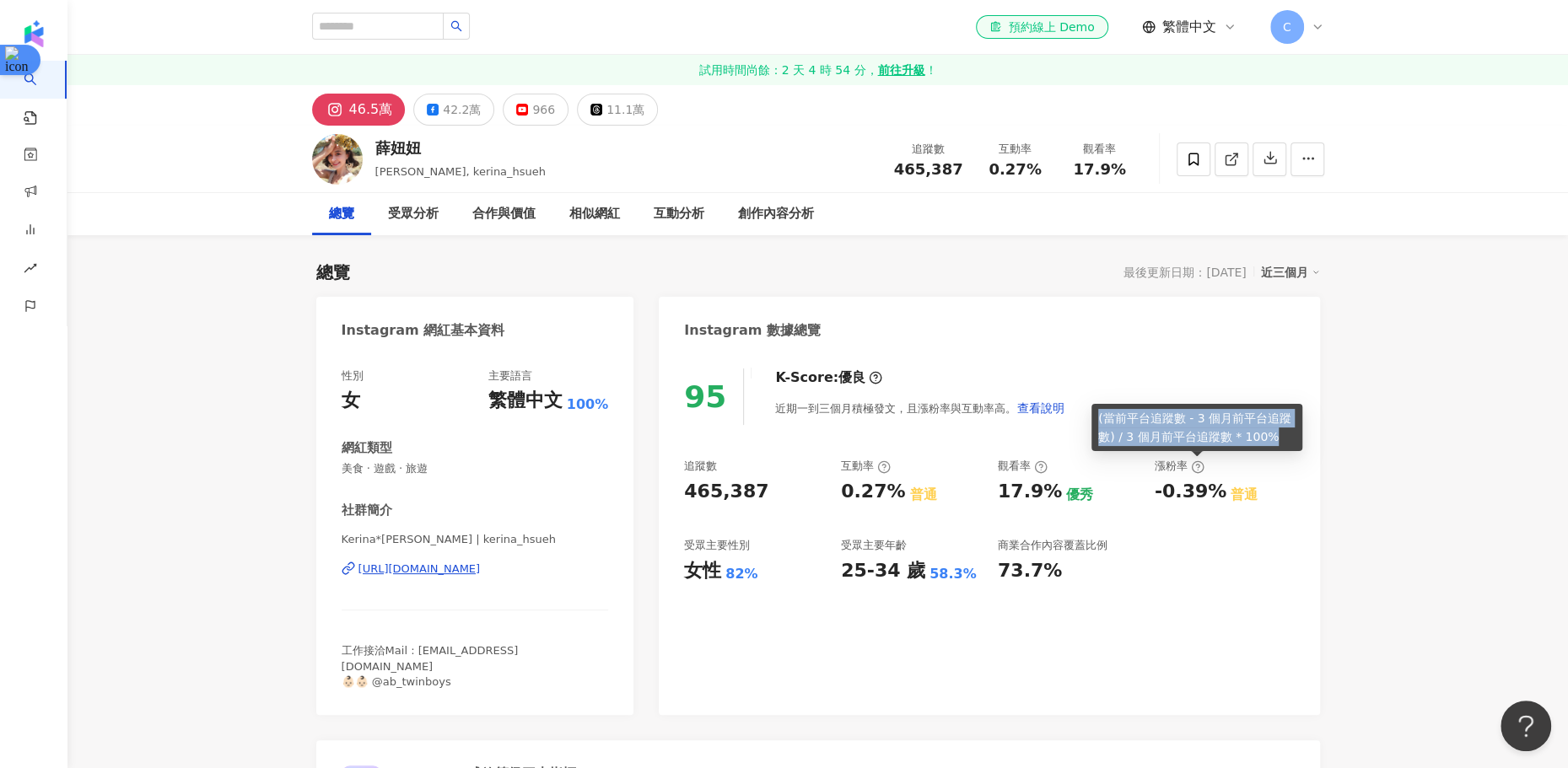
drag, startPoint x: 1285, startPoint y: 440, endPoint x: 1095, endPoint y: 419, distance: 191.2
click at [1095, 419] on div "(當前平台追蹤數 - 3 個月前平台追蹤數) / 3 個月前平台追蹤數 * 100%" at bounding box center [1196, 427] width 210 height 47
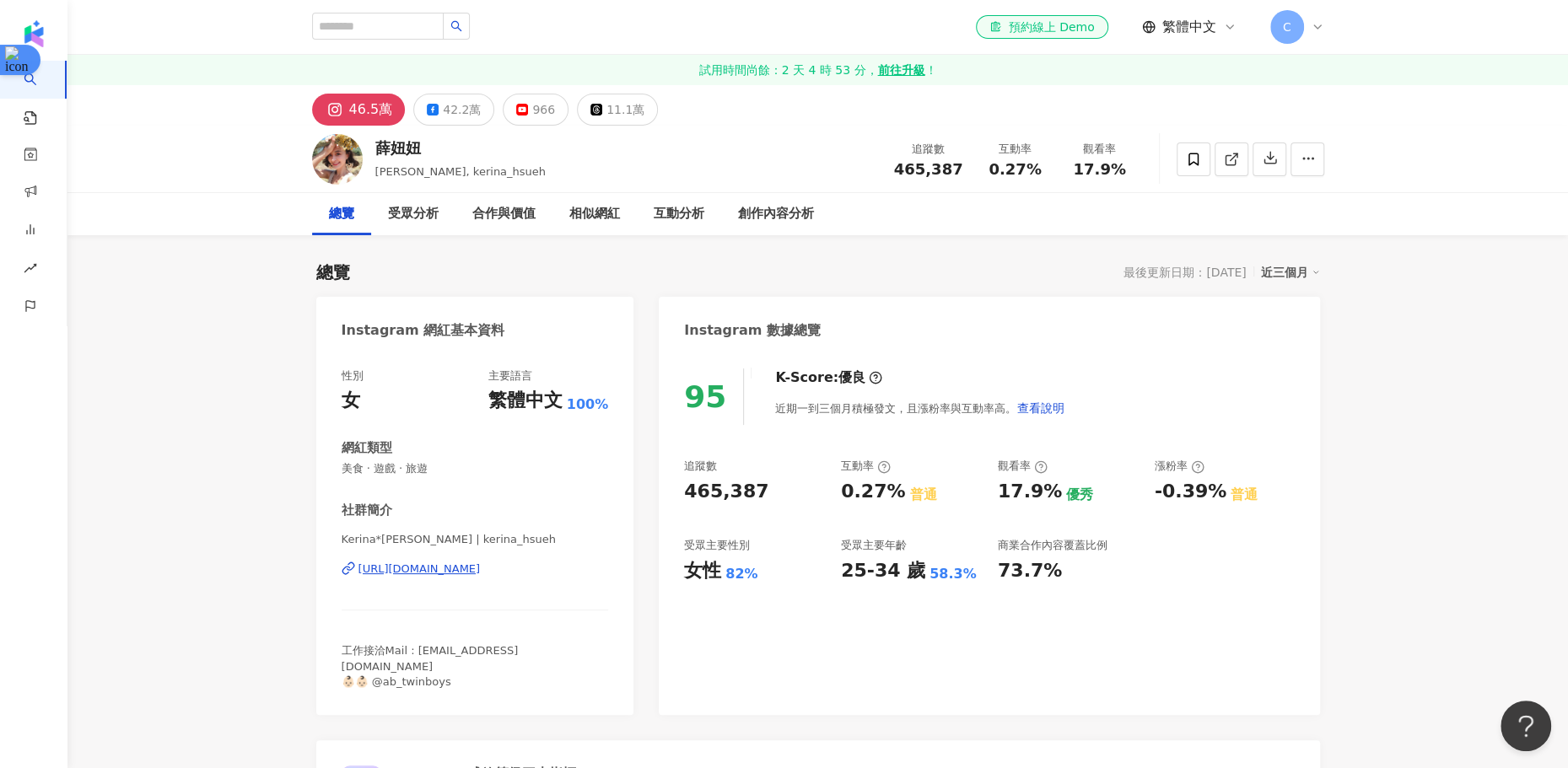
copy div "(當前平台追蹤數 - 3 個月前平台追蹤數) / 3 個月前平台追蹤數 * 100%"
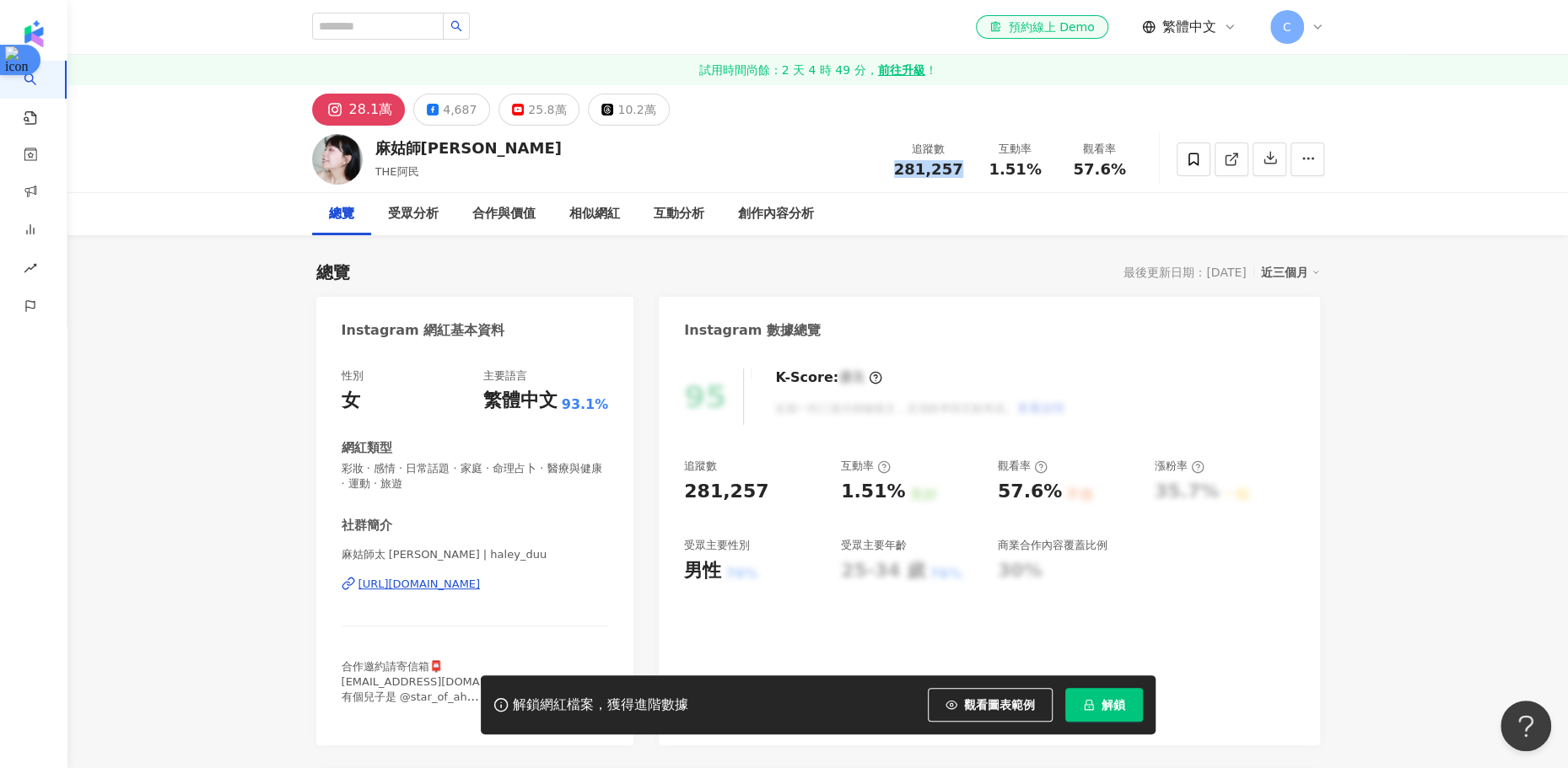
click at [896, 169] on div "追蹤數 281,257" at bounding box center [929, 158] width 90 height 37
drag, startPoint x: 1045, startPoint y: 166, endPoint x: 992, endPoint y: 166, distance: 53.0
click at [992, 166] on div "1.51%" at bounding box center [1015, 169] width 64 height 17
copy span "1.51%"
drag, startPoint x: 1129, startPoint y: 174, endPoint x: 1081, endPoint y: 174, distance: 48.0
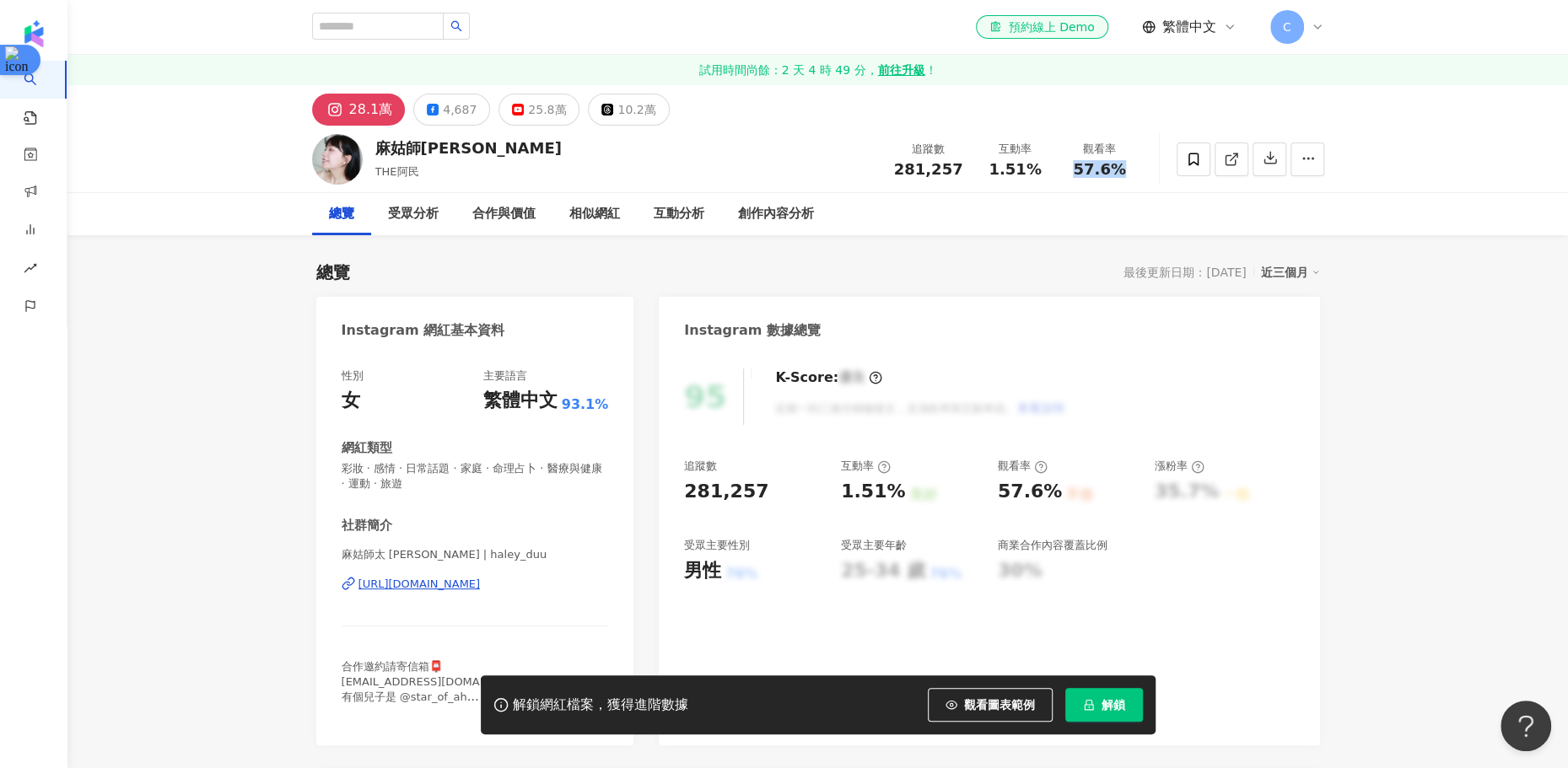
click at [1081, 174] on div "57.6%" at bounding box center [1100, 169] width 64 height 17
copy span "57.6%"
click at [998, 166] on span "1.51%" at bounding box center [1015, 169] width 52 height 17
drag, startPoint x: 994, startPoint y: 166, endPoint x: 1043, endPoint y: 166, distance: 49.0
click at [1043, 166] on div "1.51%" at bounding box center [1015, 169] width 64 height 17
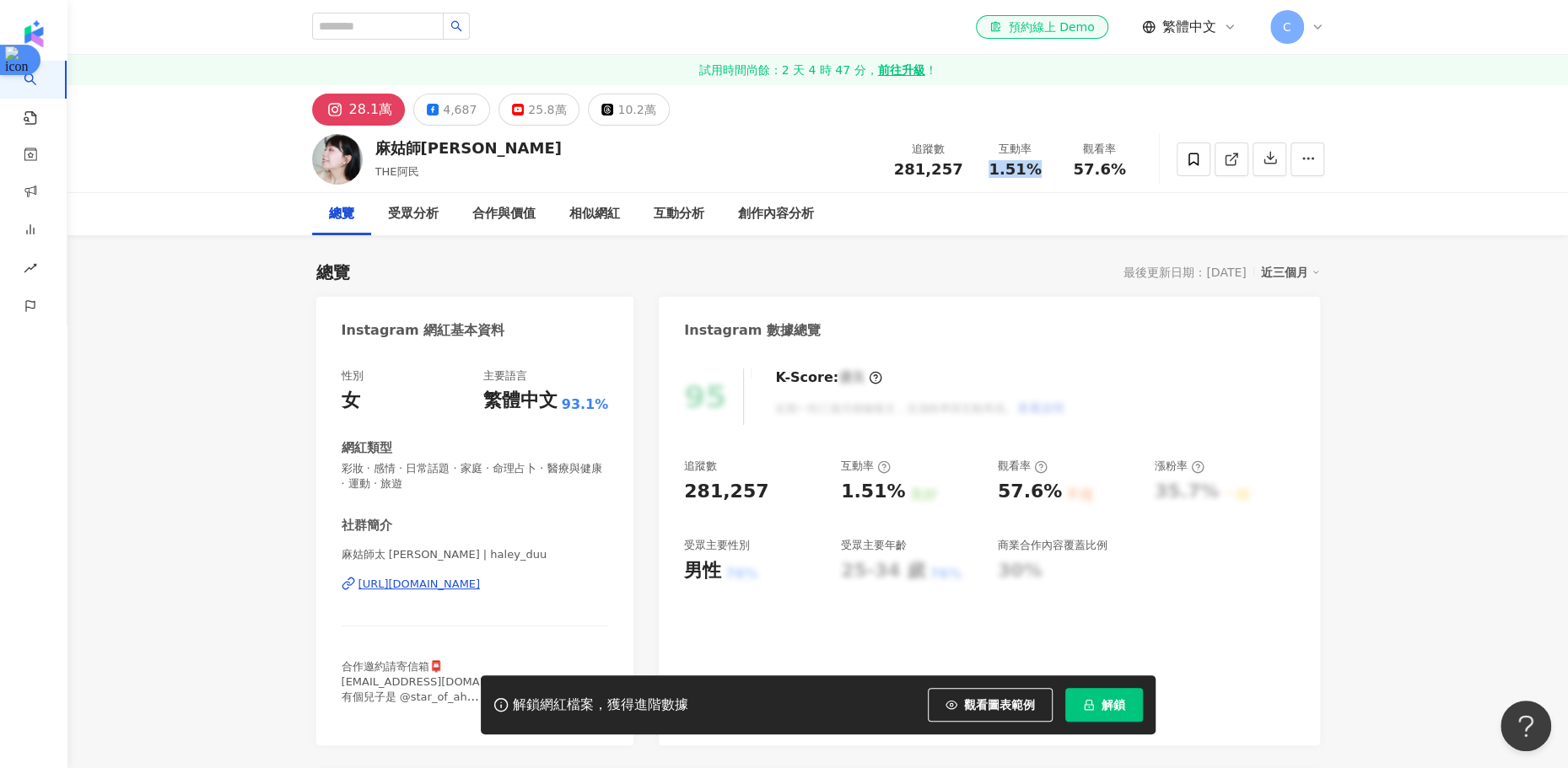
copy span "1.51%"
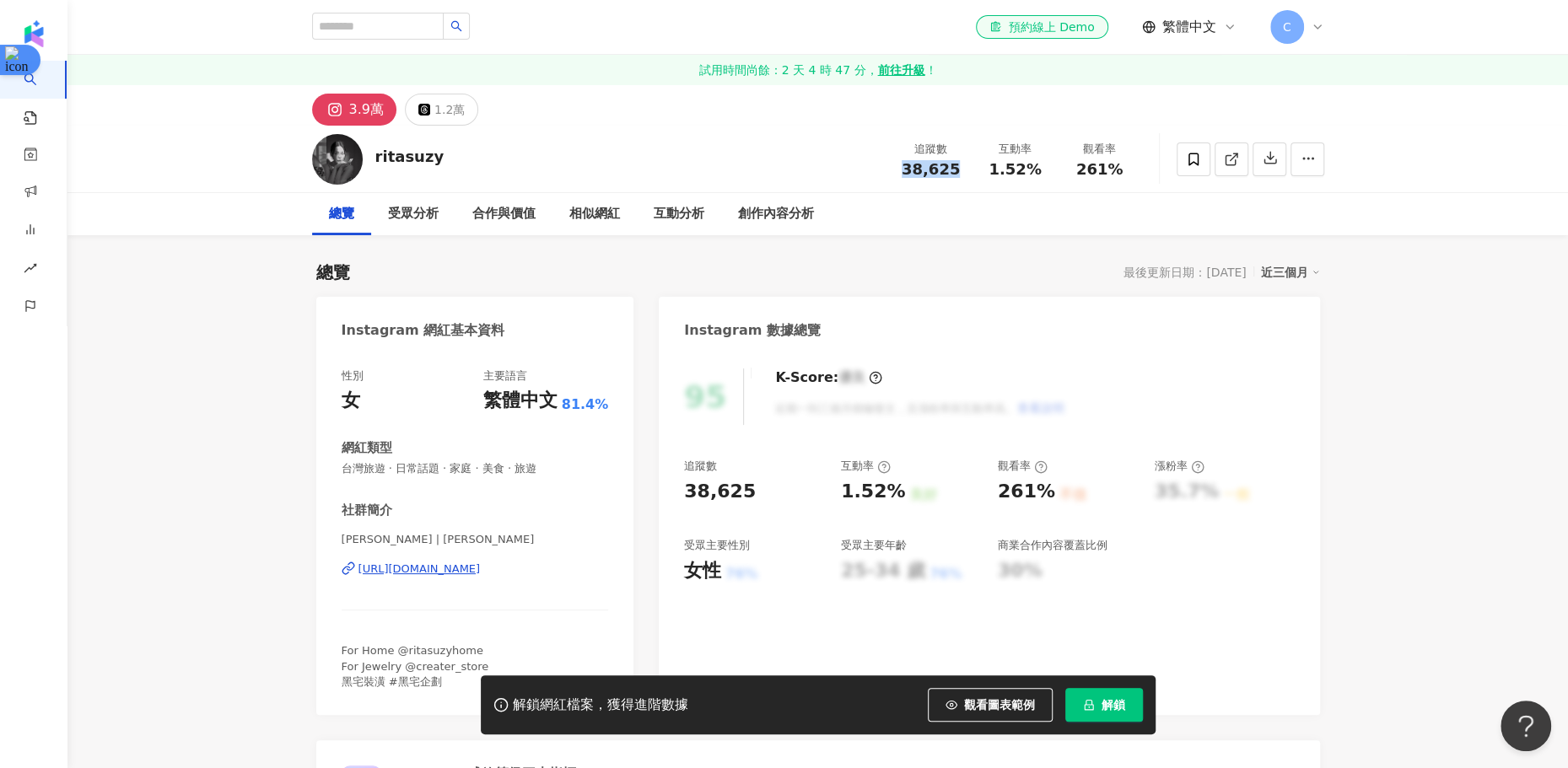
drag, startPoint x: 953, startPoint y: 166, endPoint x: 889, endPoint y: 166, distance: 64.0
click at [889, 166] on div "追蹤數 38,625" at bounding box center [931, 158] width 84 height 37
copy span "38,625"
drag, startPoint x: 1043, startPoint y: 166, endPoint x: 994, endPoint y: 166, distance: 49.0
click at [994, 166] on div "1.52%" at bounding box center [1015, 169] width 64 height 17
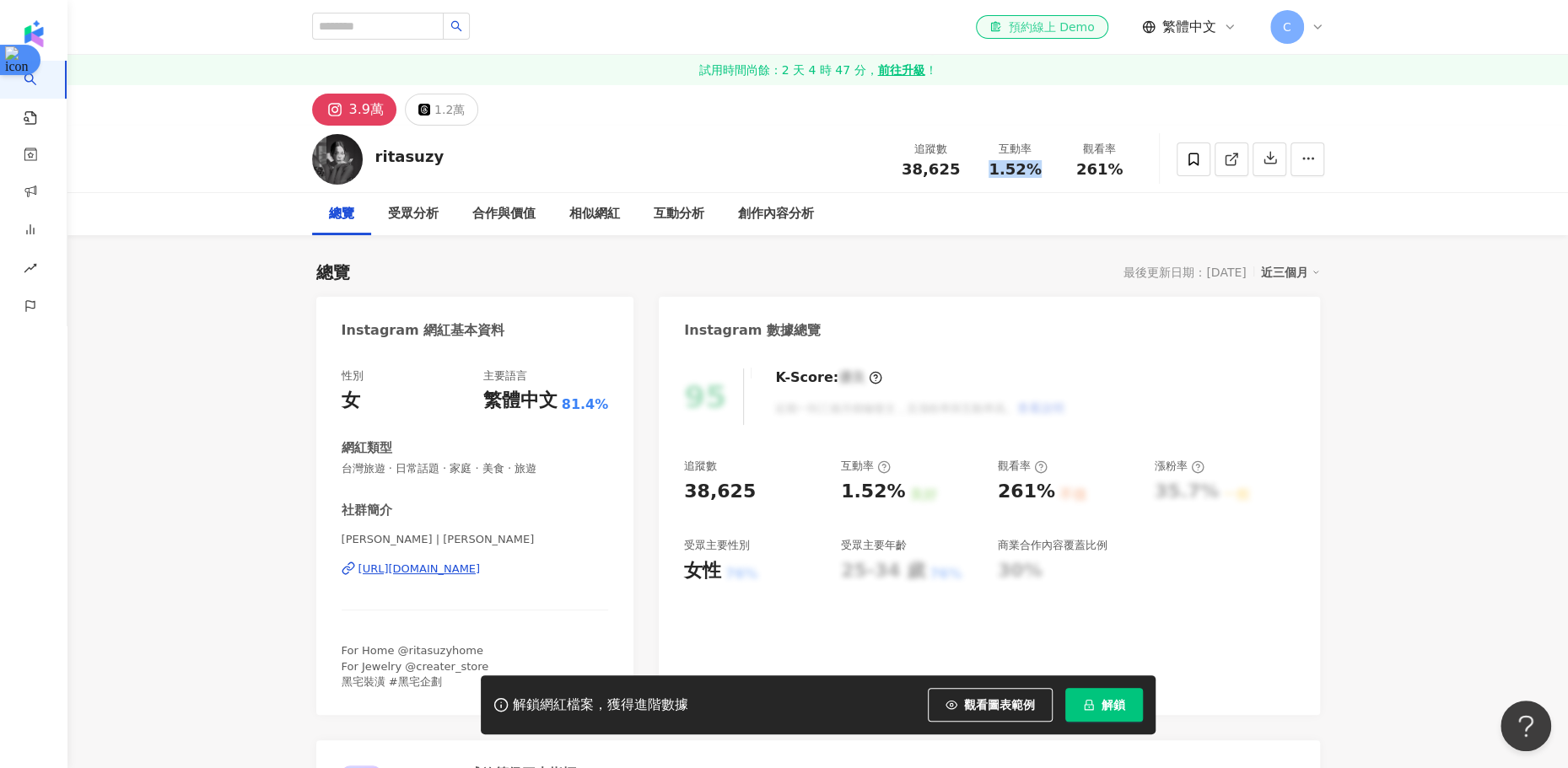
copy span "1.52%"
drag, startPoint x: 1119, startPoint y: 169, endPoint x: 1075, endPoint y: 168, distance: 44.0
click at [1075, 168] on div "261%" at bounding box center [1100, 169] width 64 height 17
copy span "261%"
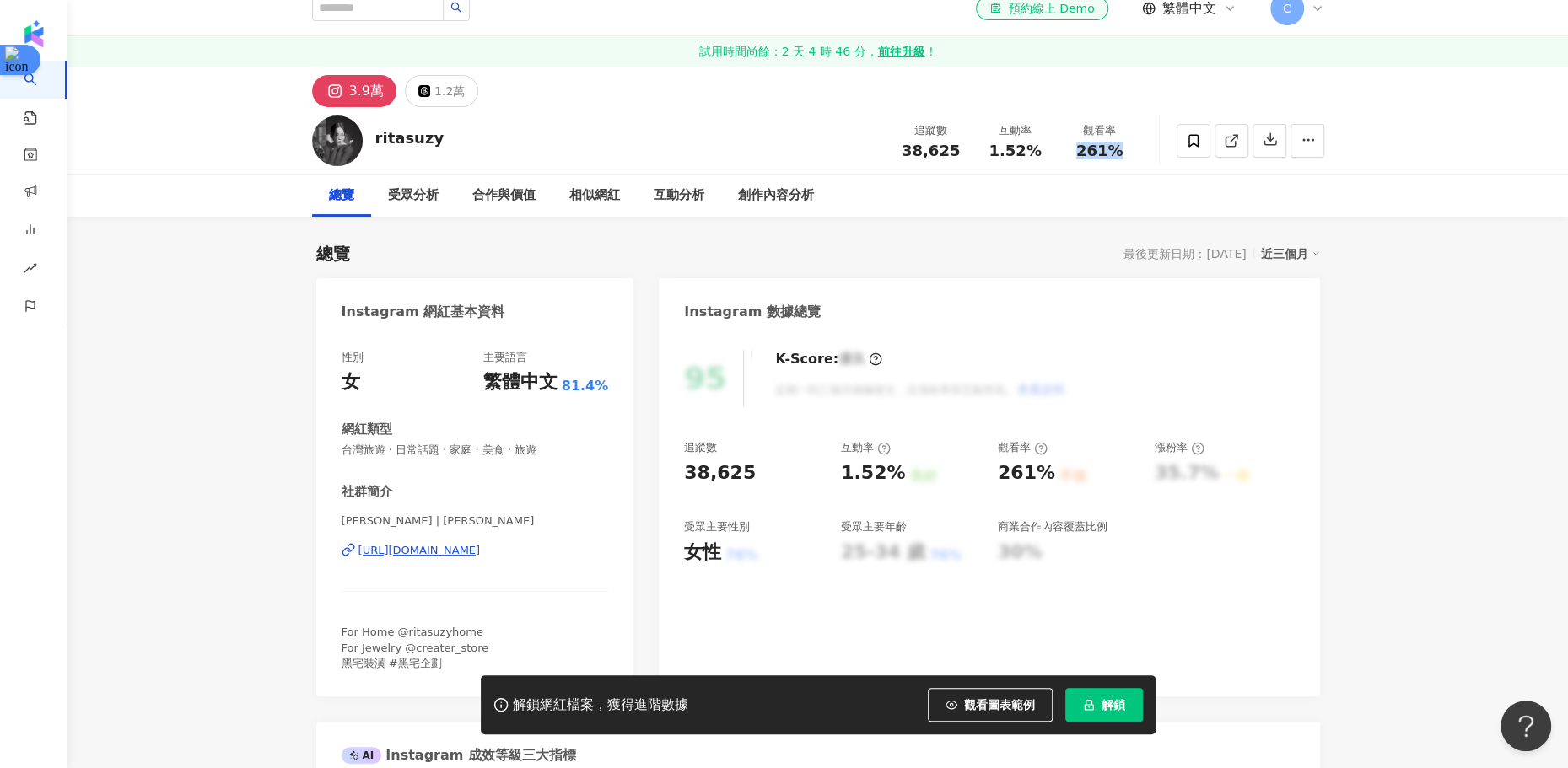
scroll to position [21, 0]
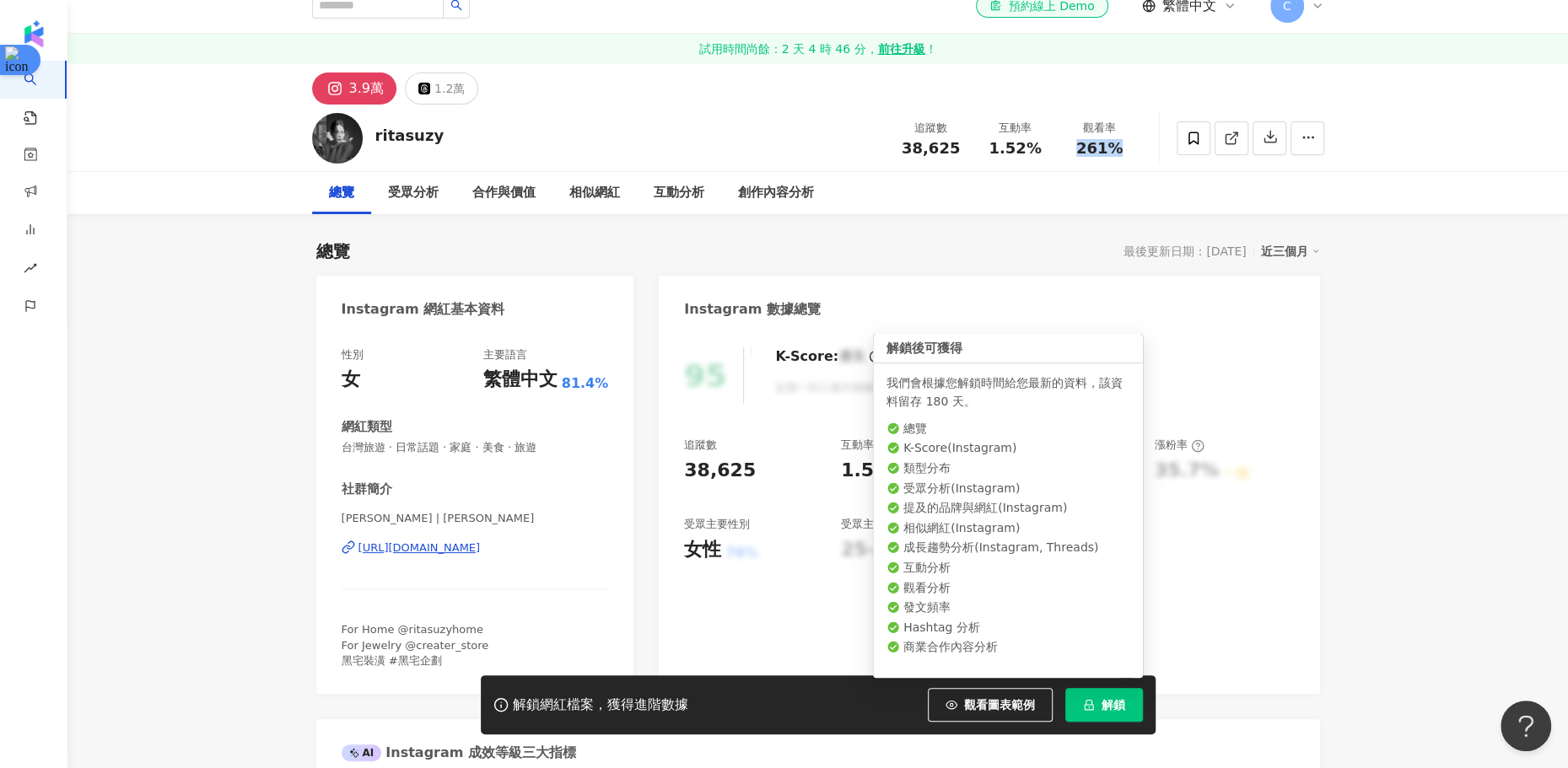
click at [1081, 704] on button "解鎖" at bounding box center [1104, 705] width 78 height 34
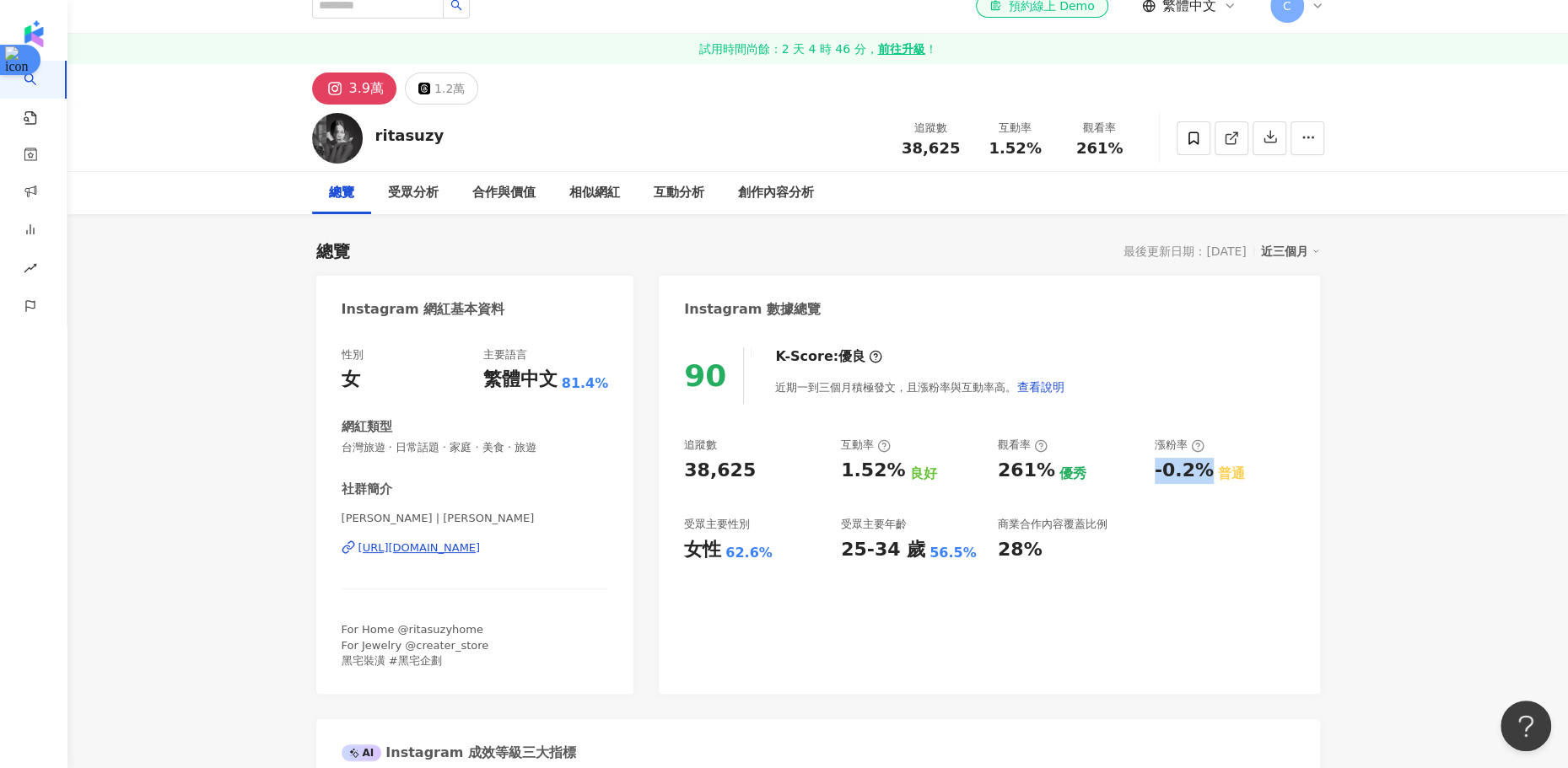
drag, startPoint x: 1201, startPoint y: 470, endPoint x: 1151, endPoint y: 470, distance: 50.0
click at [1151, 470] on div "追蹤數 38,625 互動率 1.52% 良好 觀看率 261% 優秀 漲粉率 -0.2% 普通 受眾主要性別 女性 62.6% 受眾主要年齡 25-34 歲…" at bounding box center [989, 499] width 610 height 124
copy div "-0.2%"
